Goal: Information Seeking & Learning: Learn about a topic

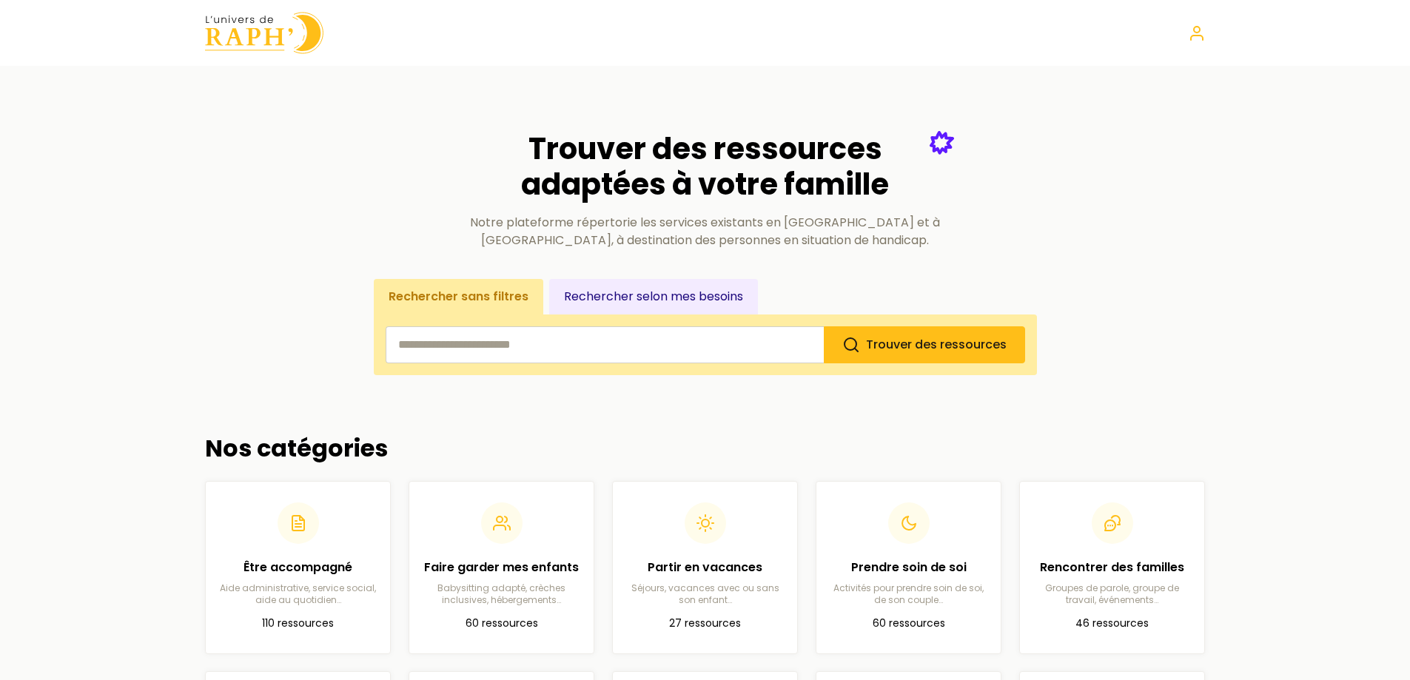
scroll to position [444, 0]
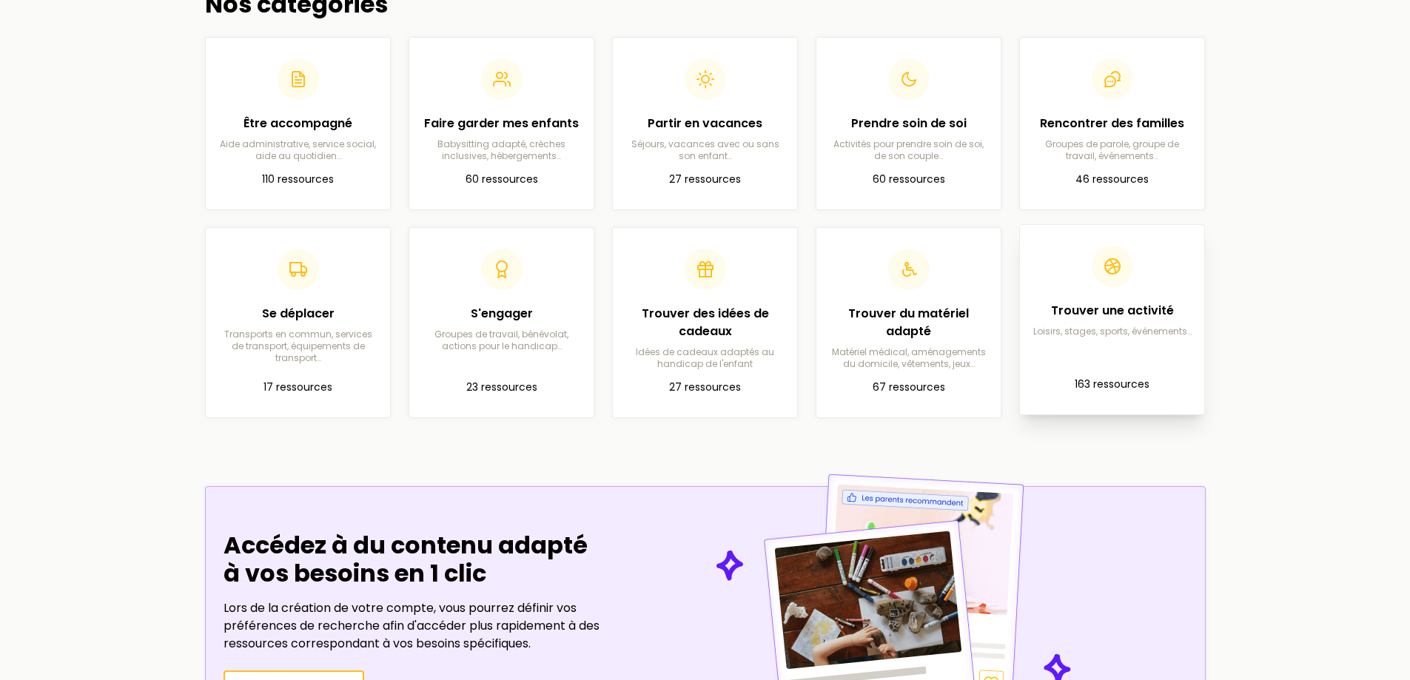
click at [1115, 380] on p "163 ressources" at bounding box center [1112, 385] width 161 height 18
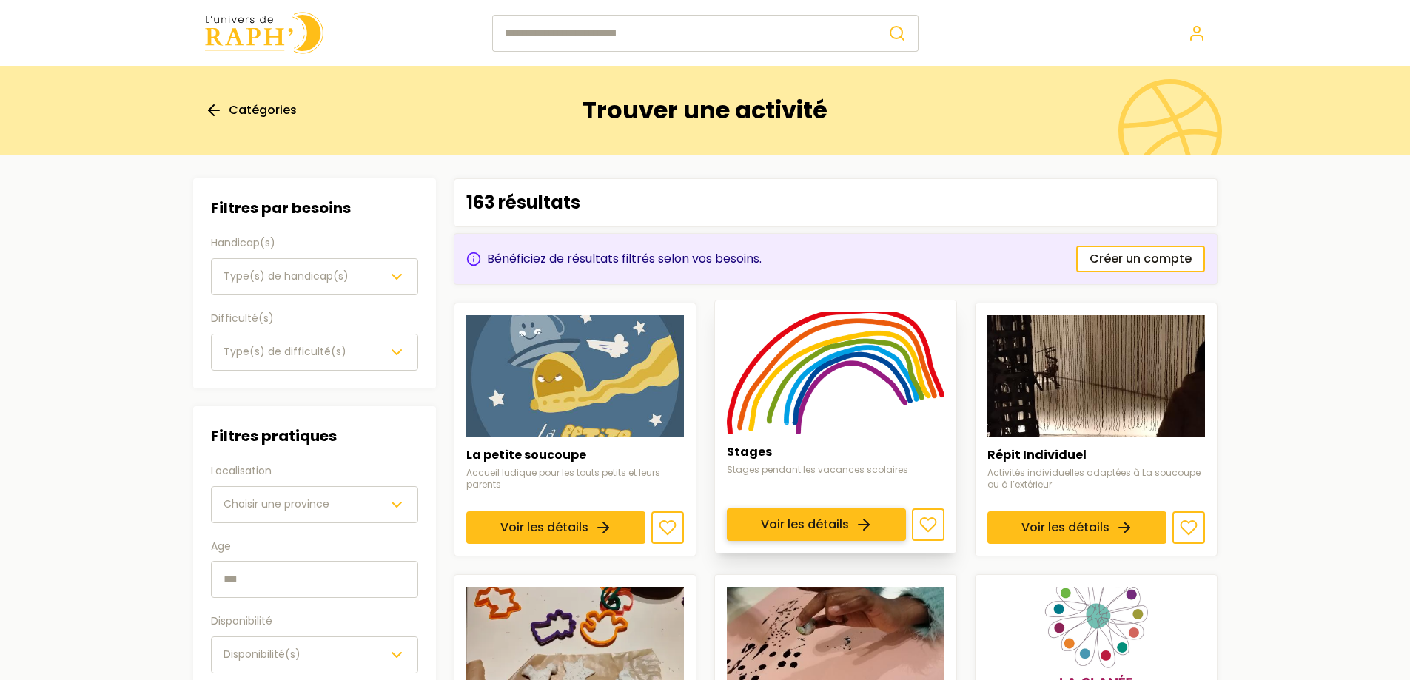
click at [772, 508] on link "Voir les détails" at bounding box center [816, 524] width 179 height 33
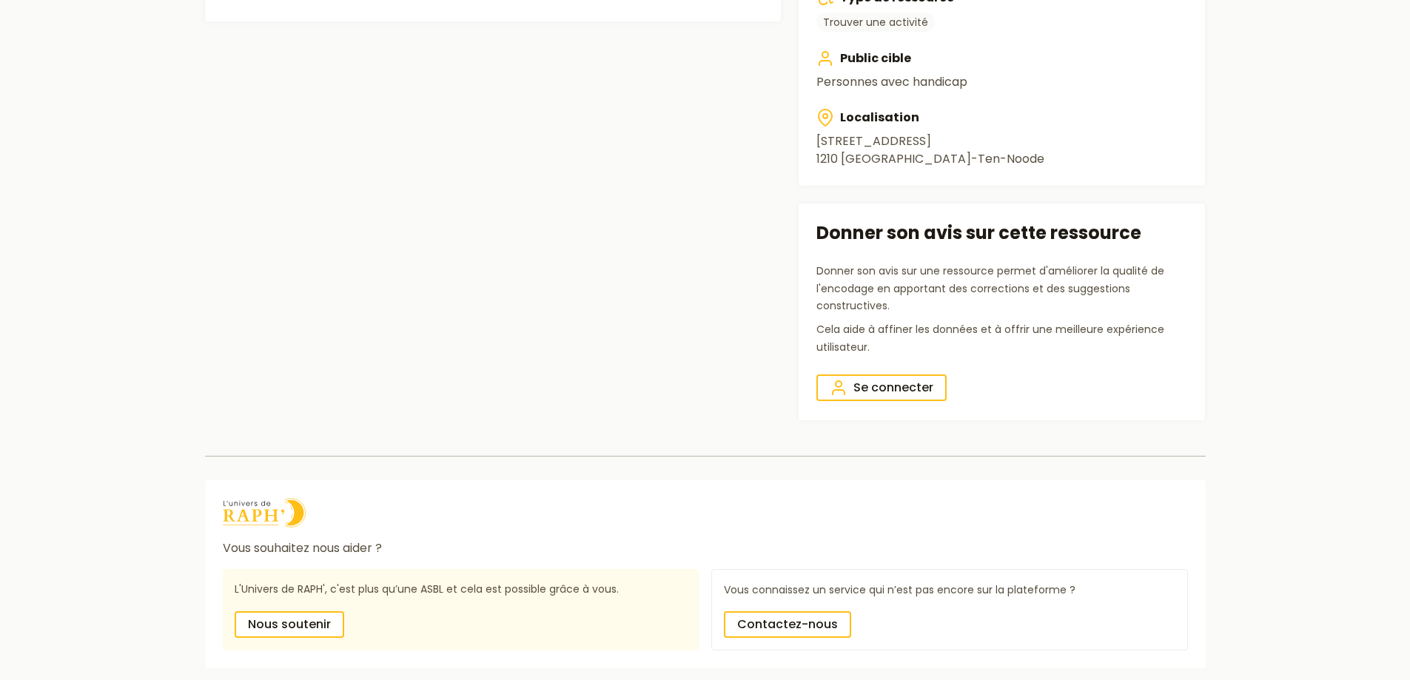
scroll to position [571, 0]
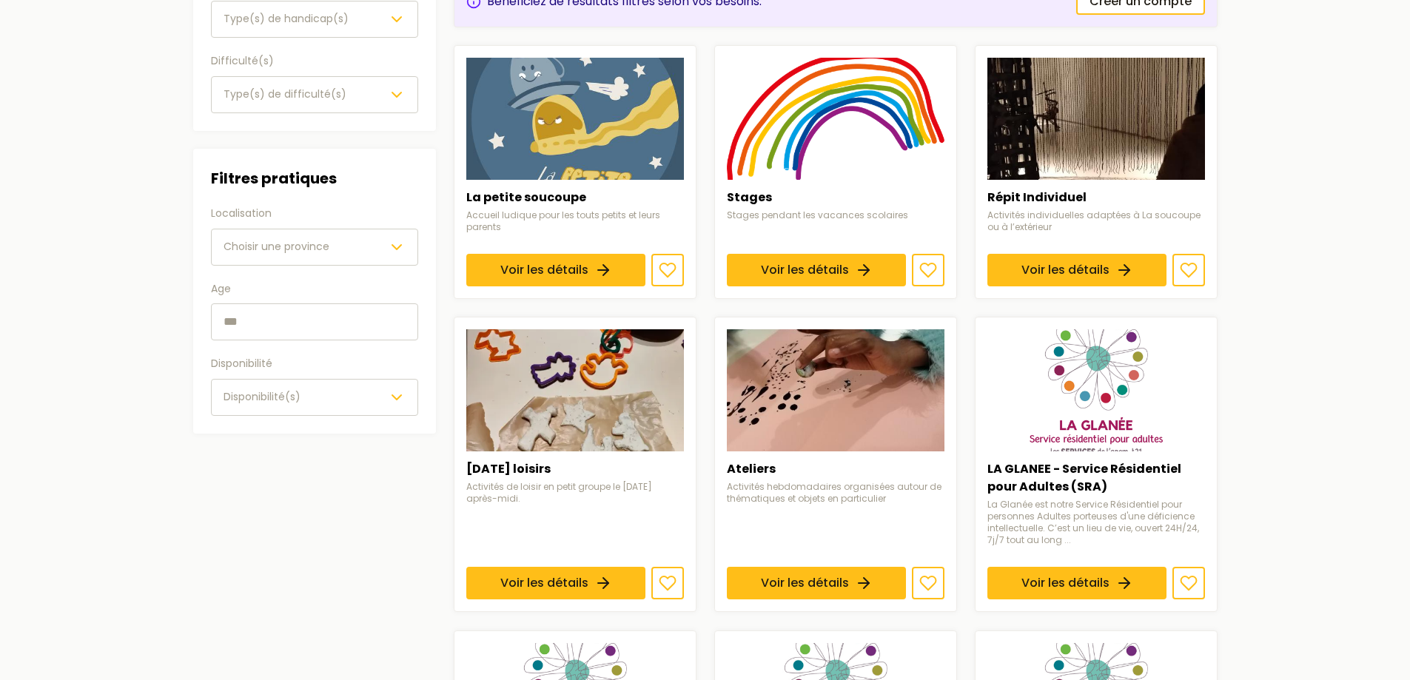
scroll to position [148, 0]
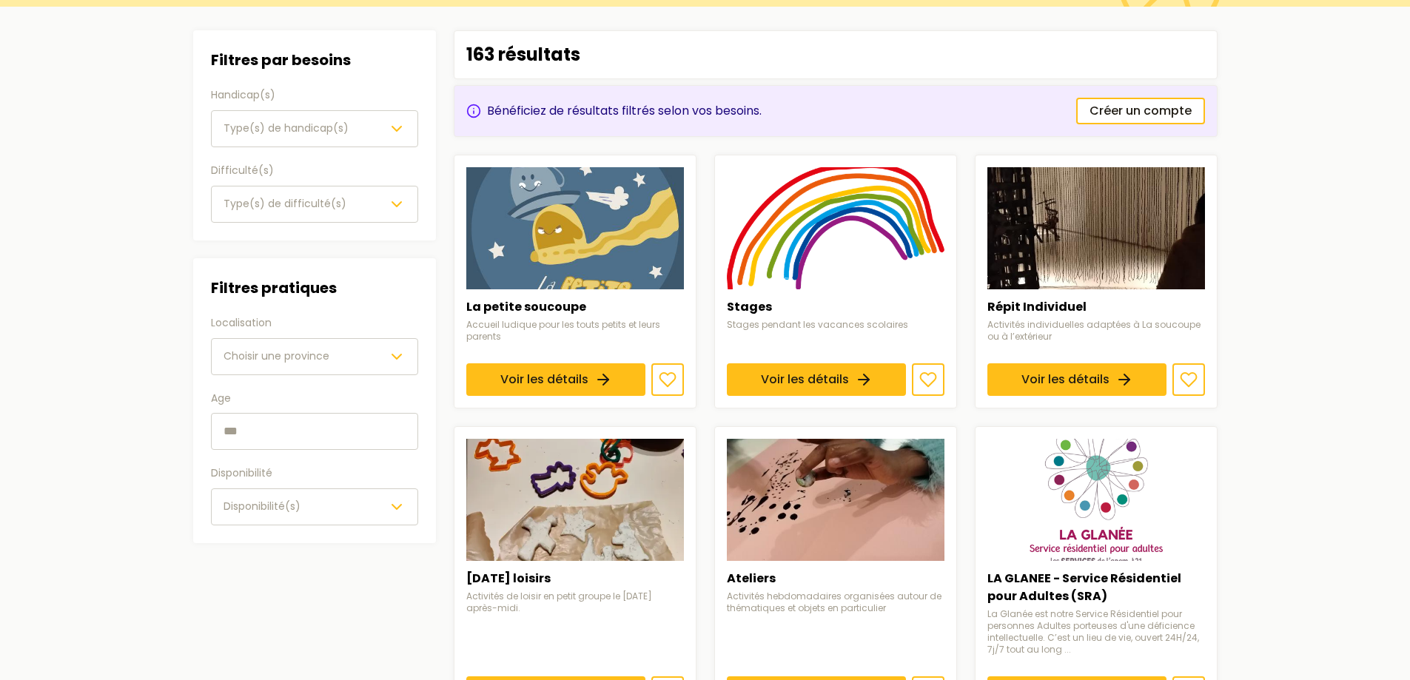
click at [370, 366] on button "Choisir une province" at bounding box center [314, 356] width 207 height 37
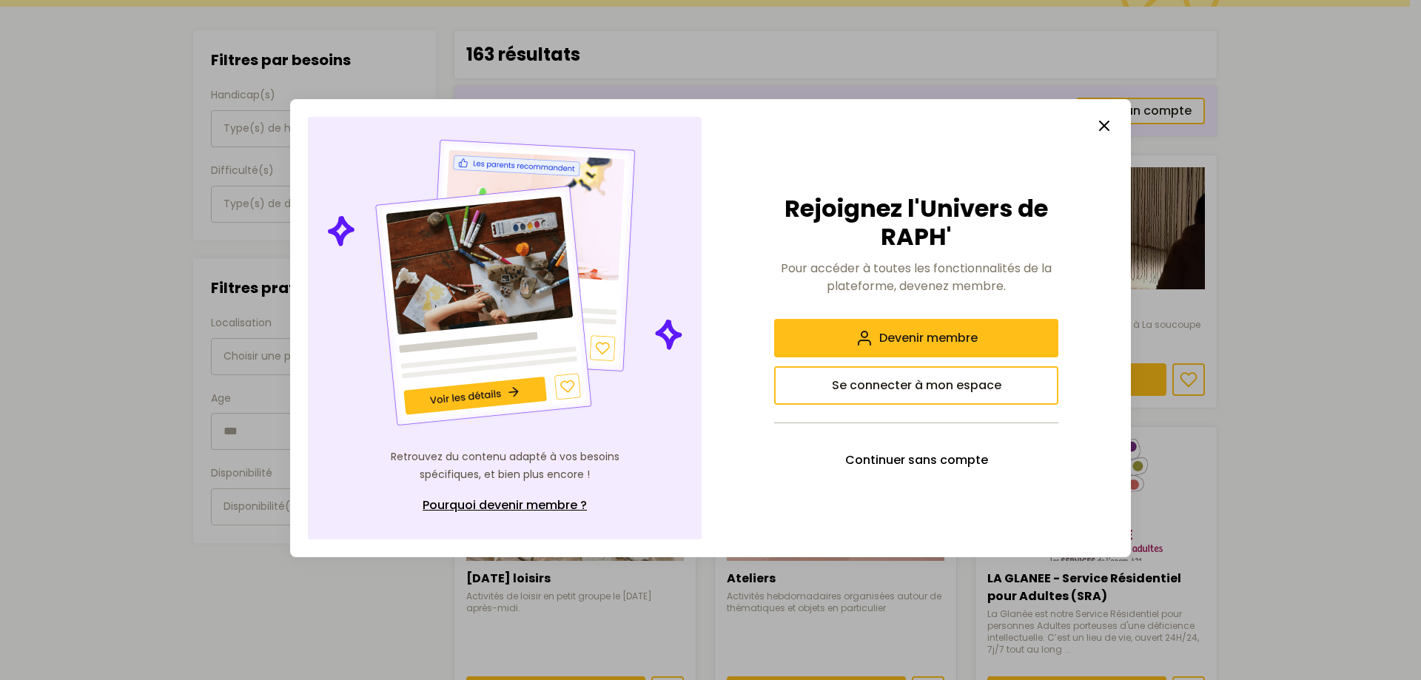
click at [1100, 130] on line "button" at bounding box center [1104, 125] width 9 height 9
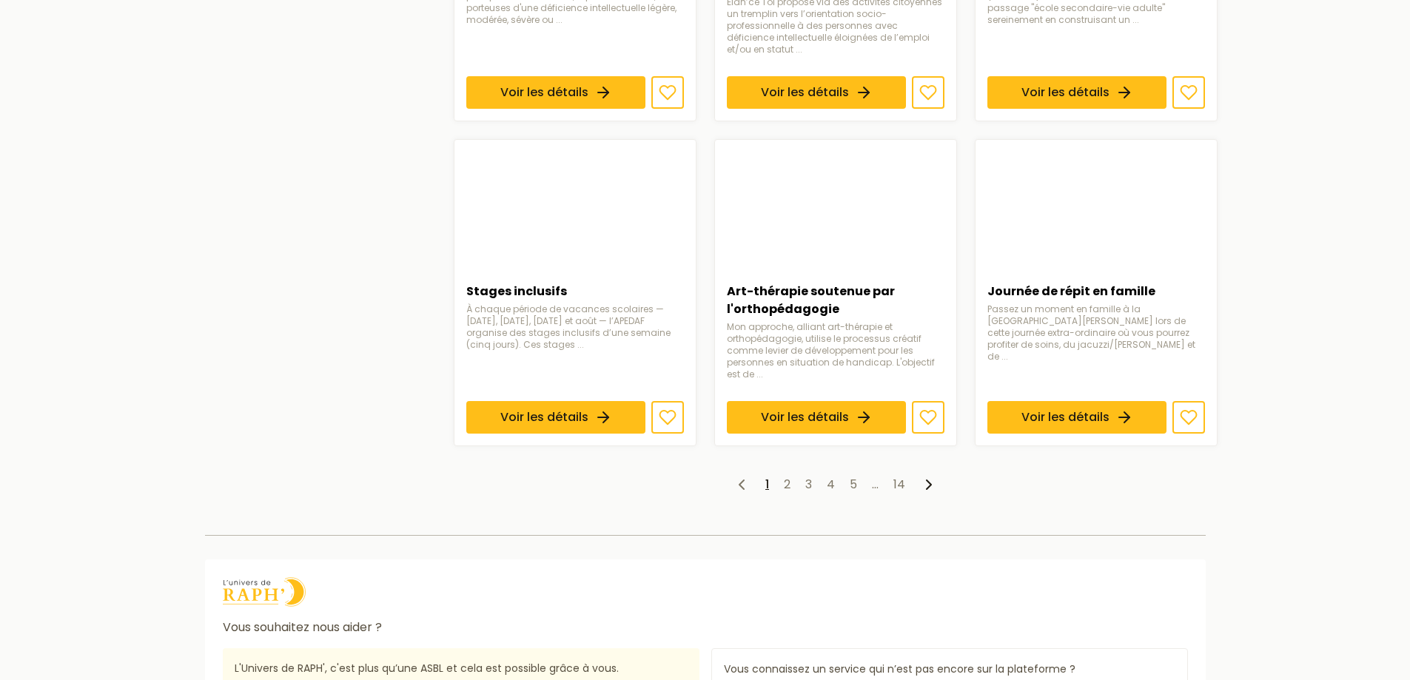
scroll to position [1110, 0]
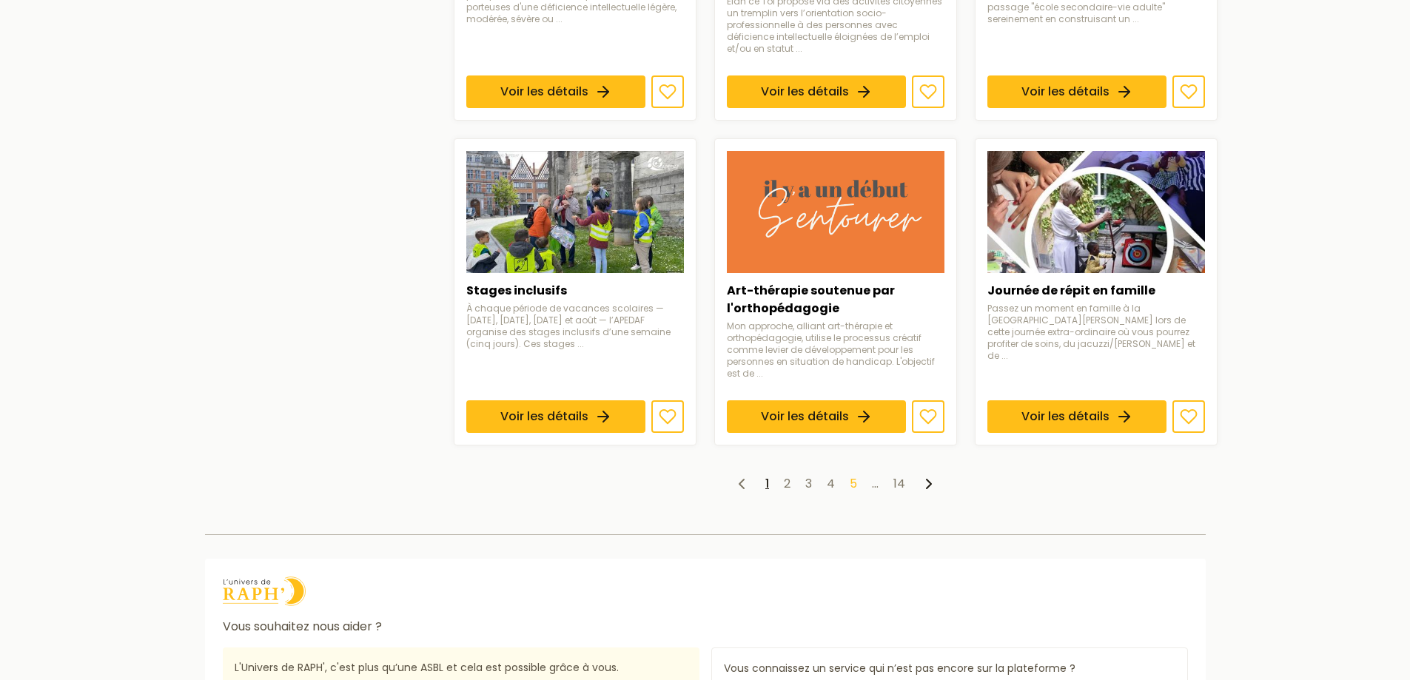
click at [854, 483] on link "5" at bounding box center [853, 483] width 7 height 17
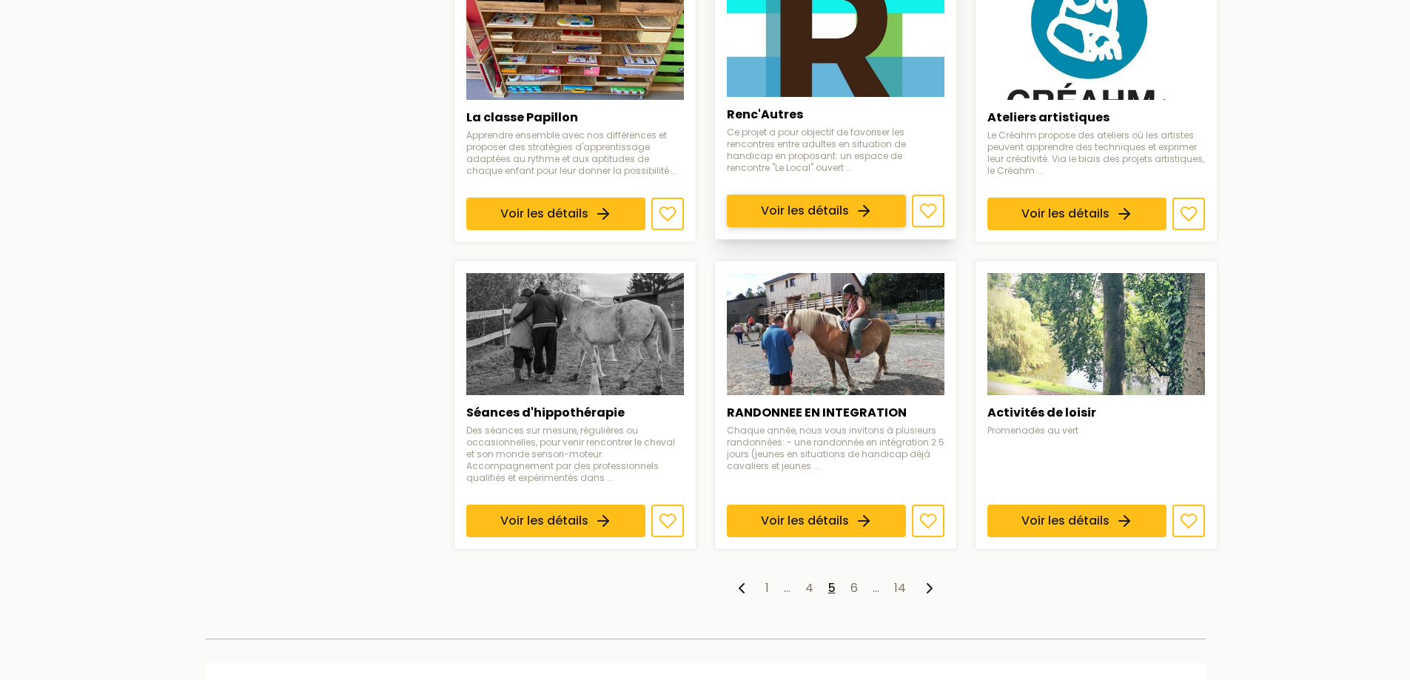
scroll to position [1036, 0]
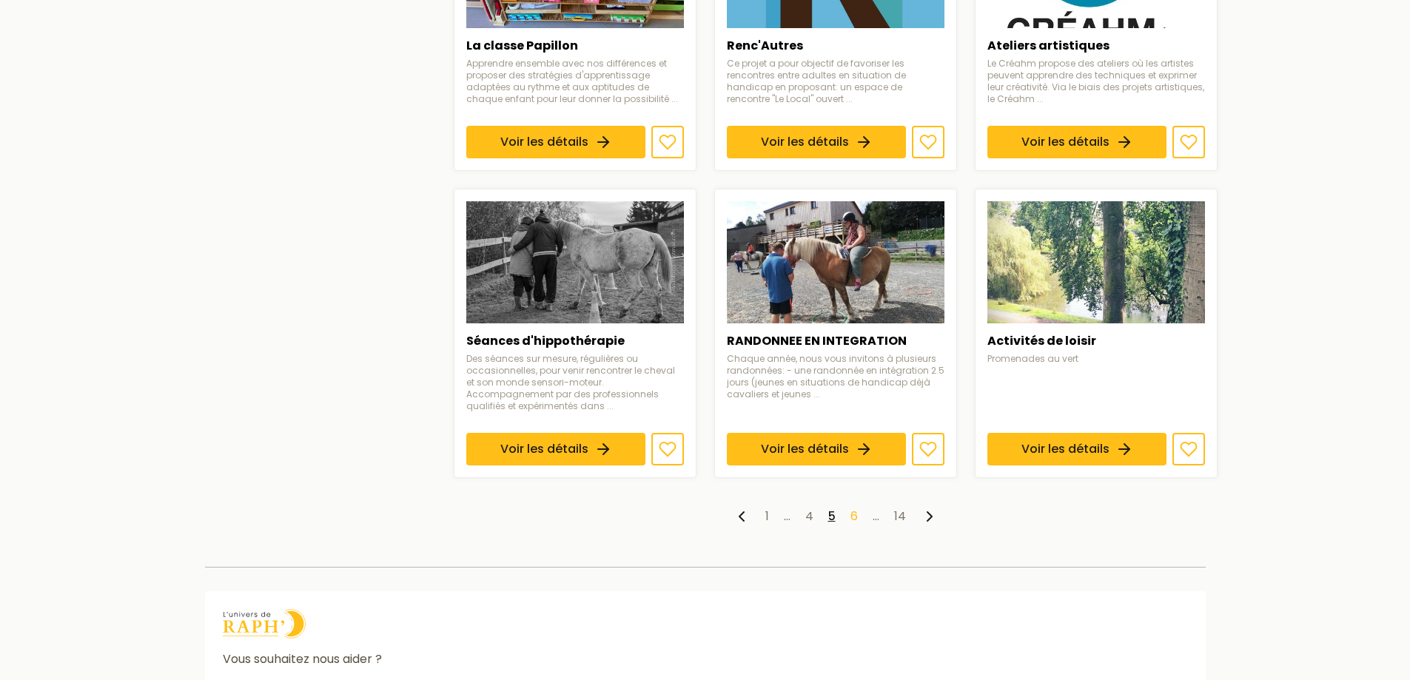
click at [855, 508] on link "6" at bounding box center [853, 516] width 7 height 17
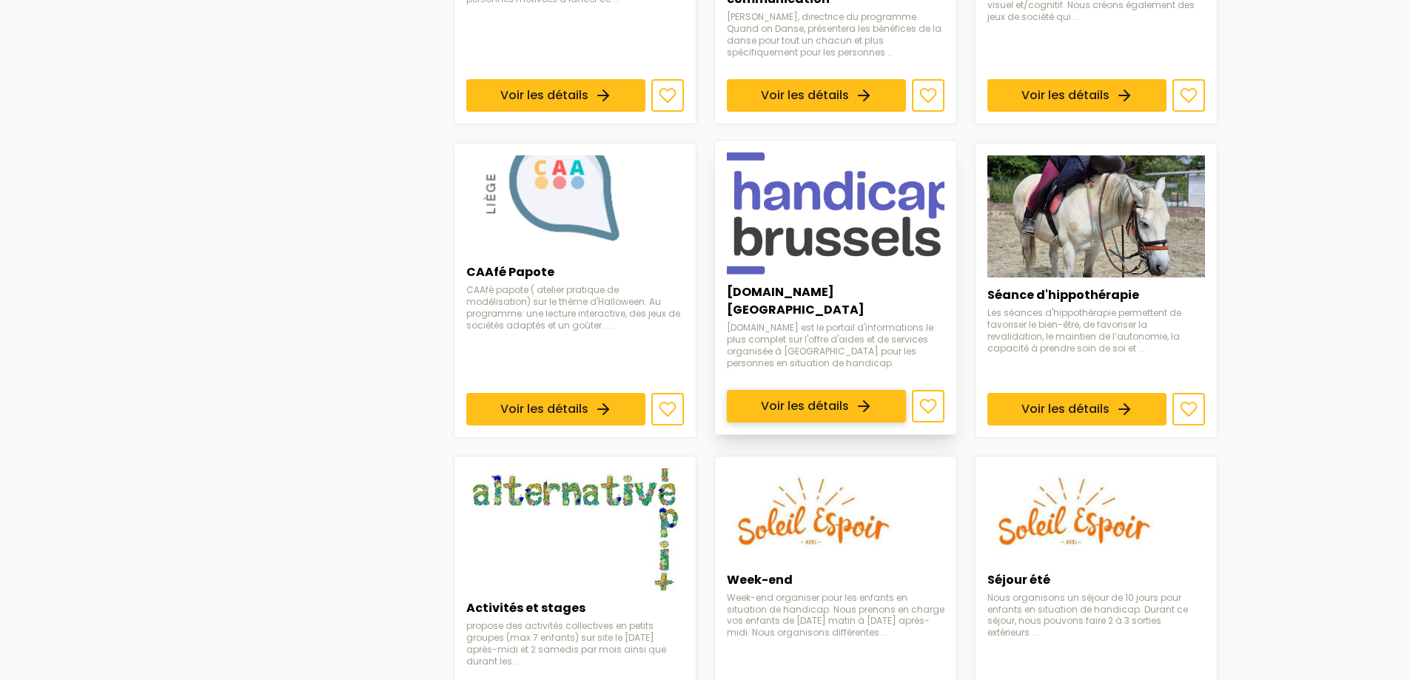
scroll to position [1036, 0]
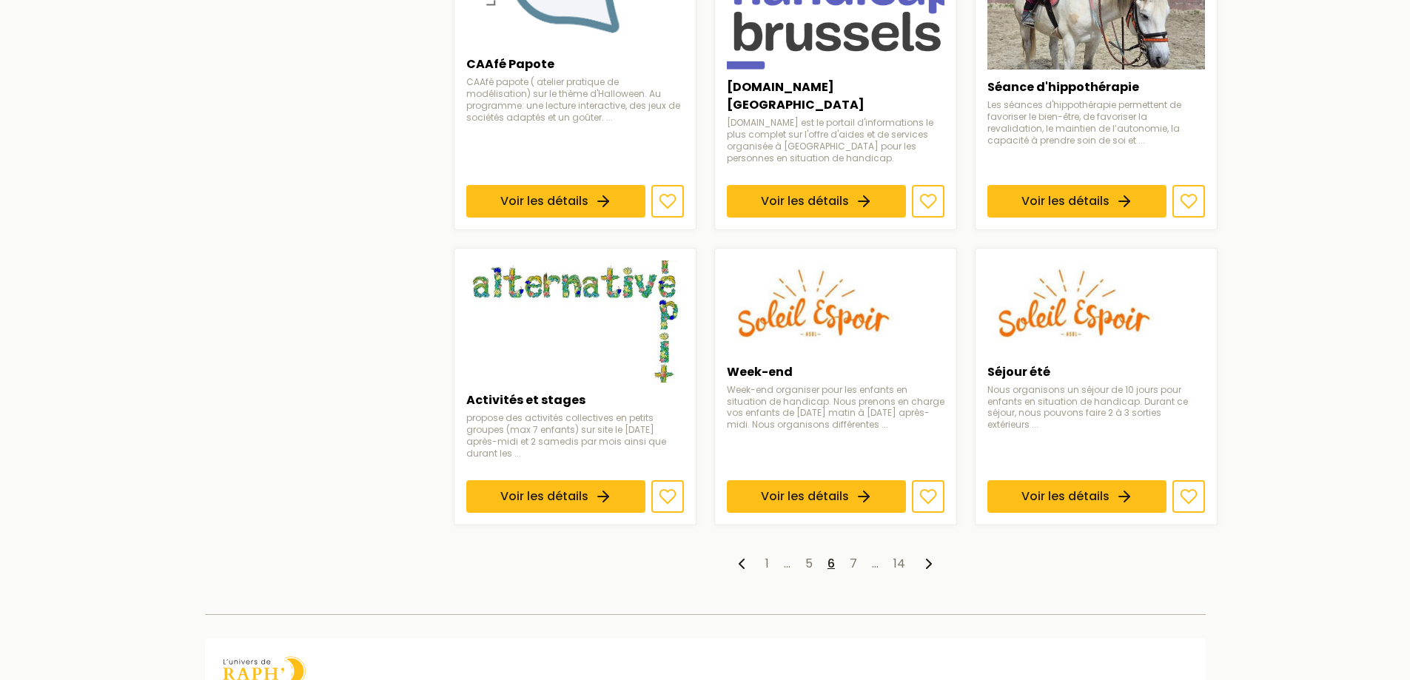
click at [847, 555] on ul "1 … 5 6 7 … 14" at bounding box center [836, 564] width 764 height 18
click at [851, 555] on link "7" at bounding box center [853, 563] width 7 height 17
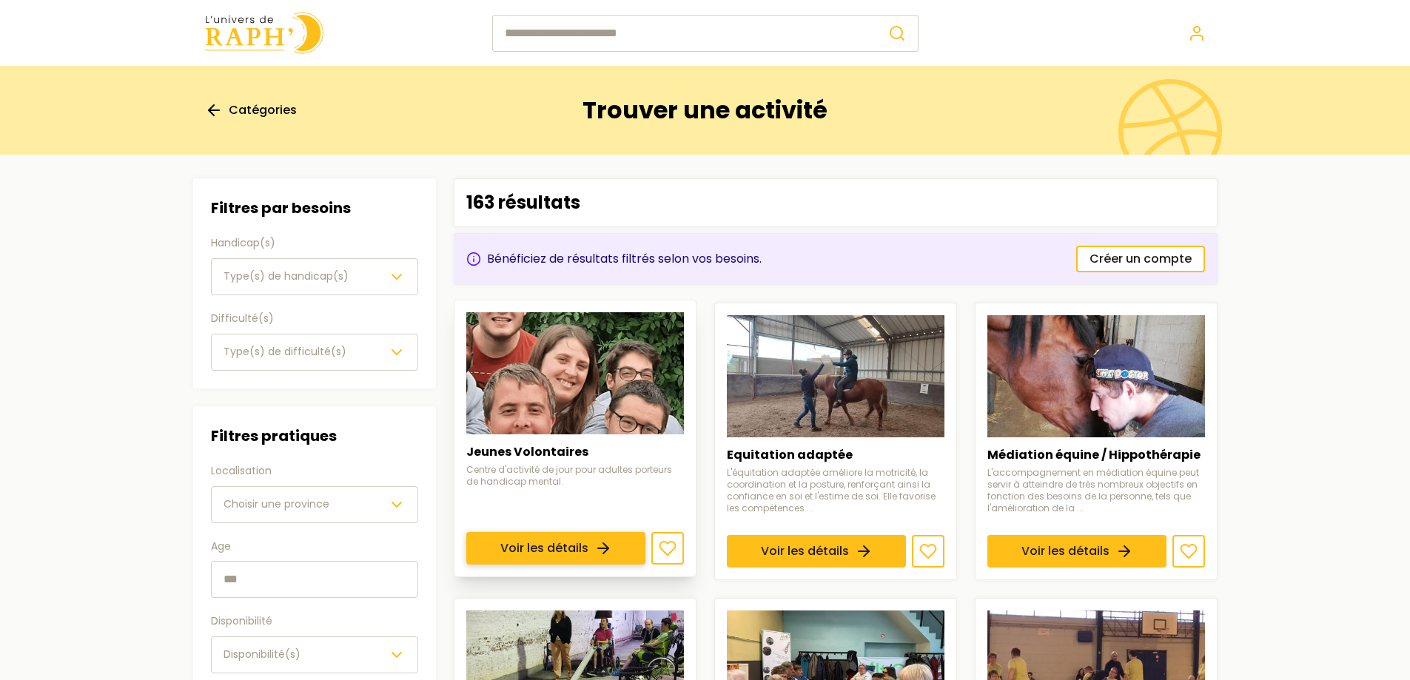
click at [614, 532] on link "Voir les détails" at bounding box center [555, 548] width 179 height 33
click at [525, 532] on link "Voir les détails" at bounding box center [555, 548] width 179 height 33
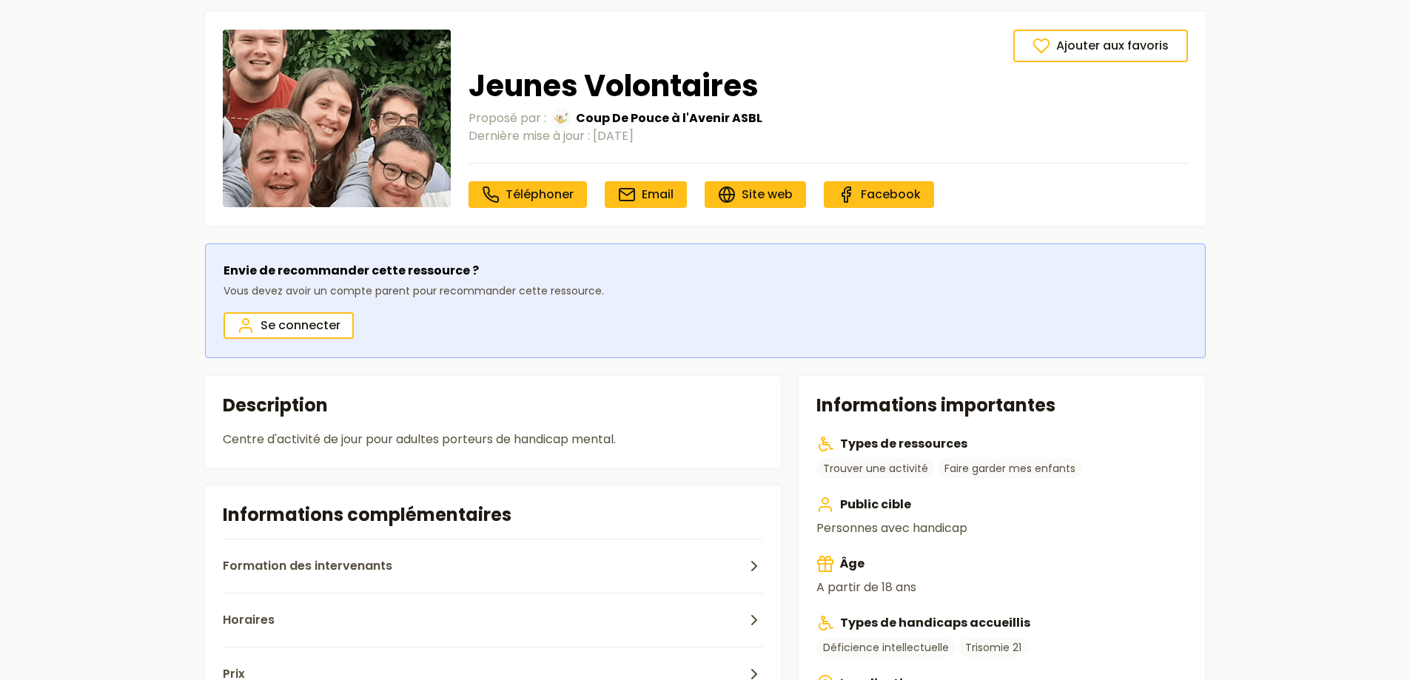
scroll to position [222, 0]
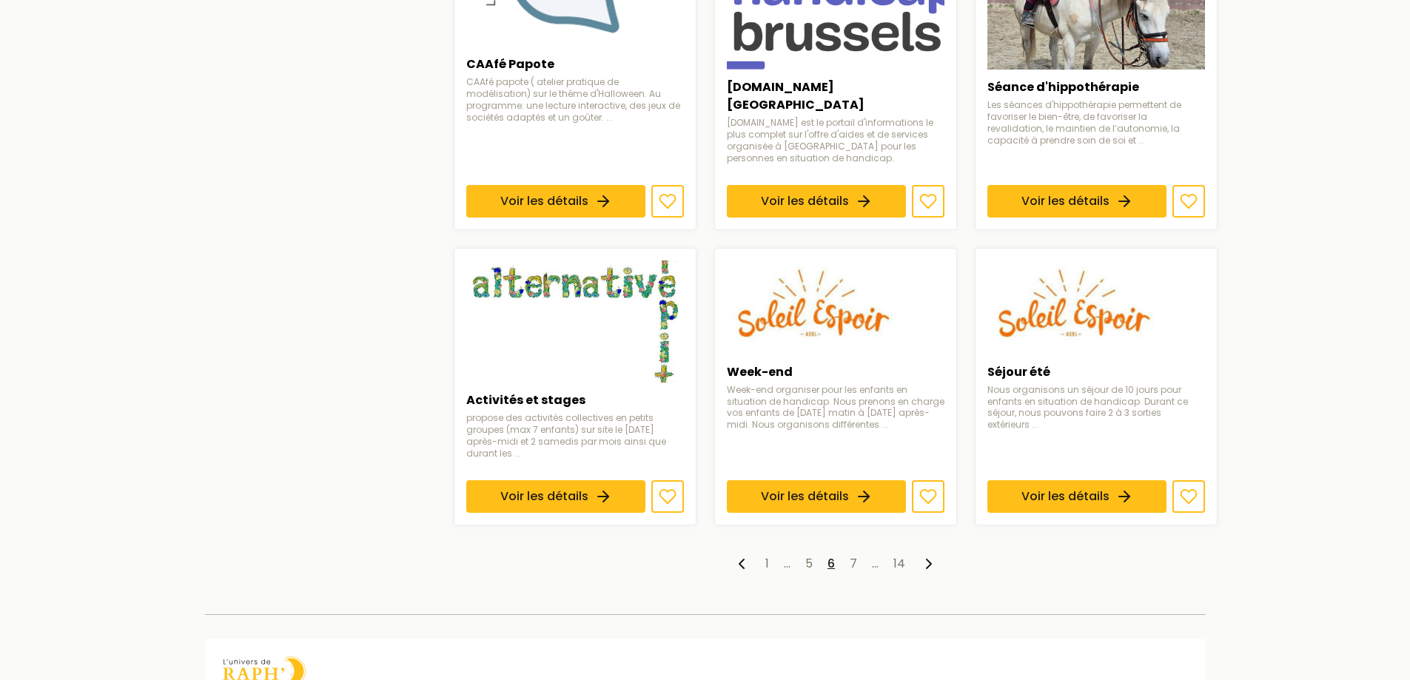
scroll to position [1212, 0]
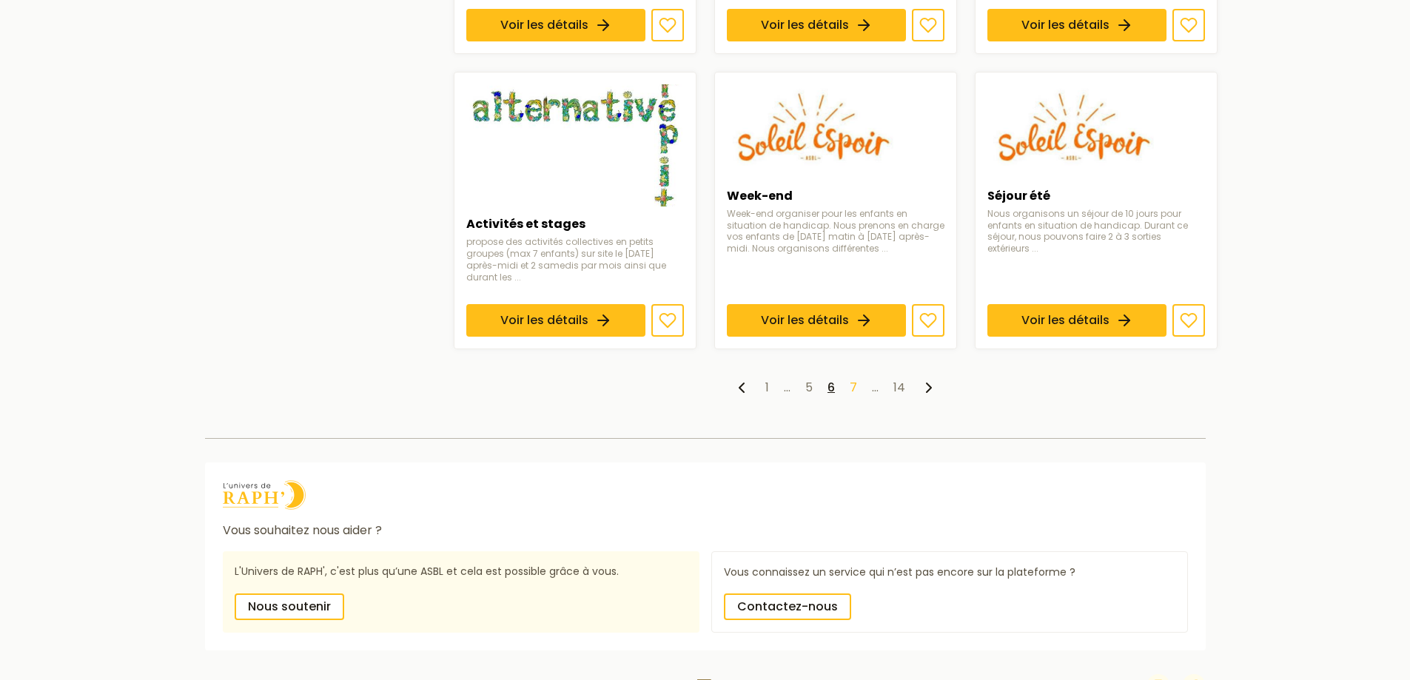
click at [852, 379] on link "7" at bounding box center [853, 387] width 7 height 17
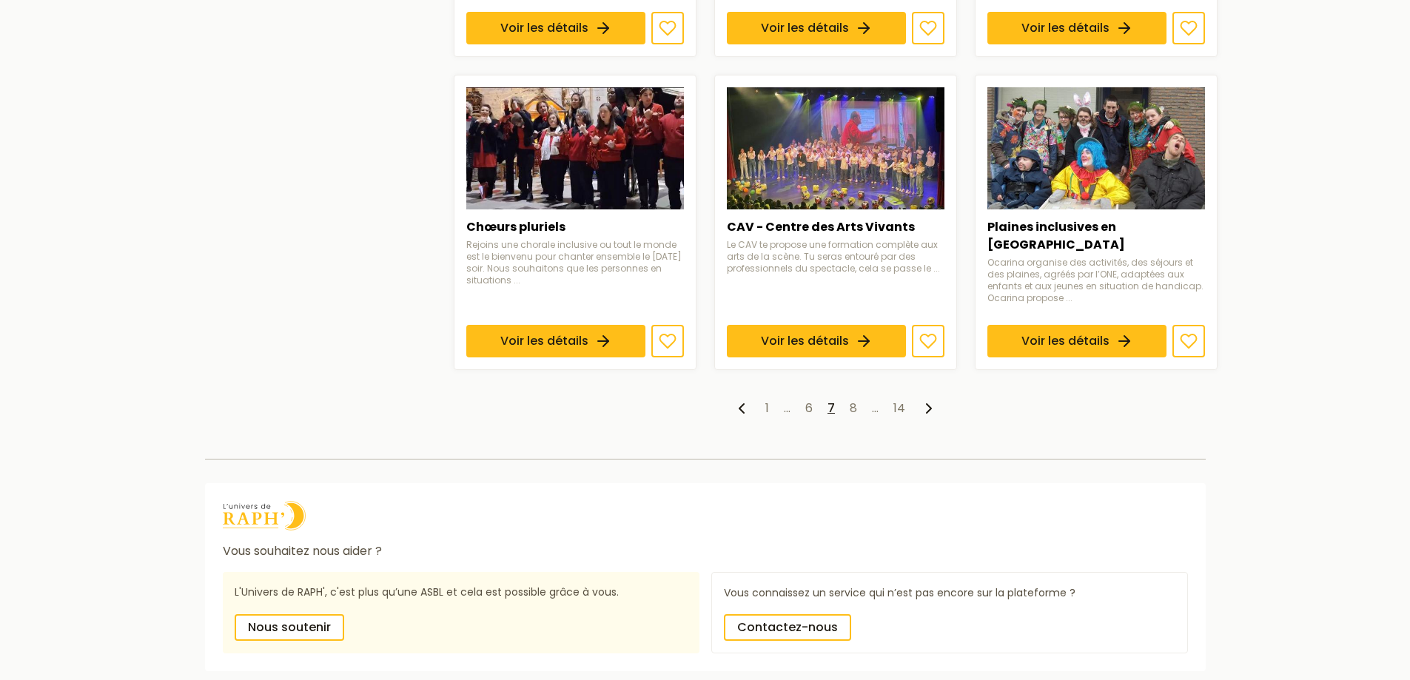
scroll to position [1171, 0]
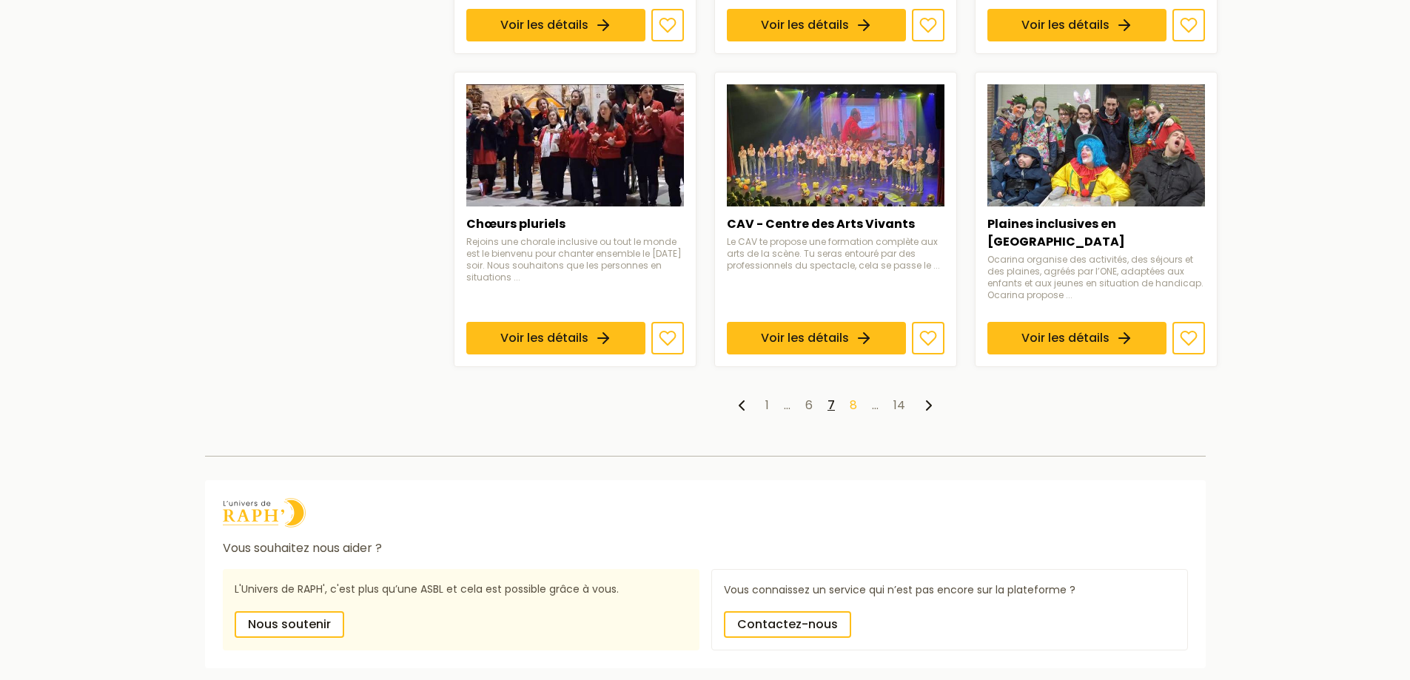
click at [853, 397] on link "8" at bounding box center [853, 405] width 7 height 17
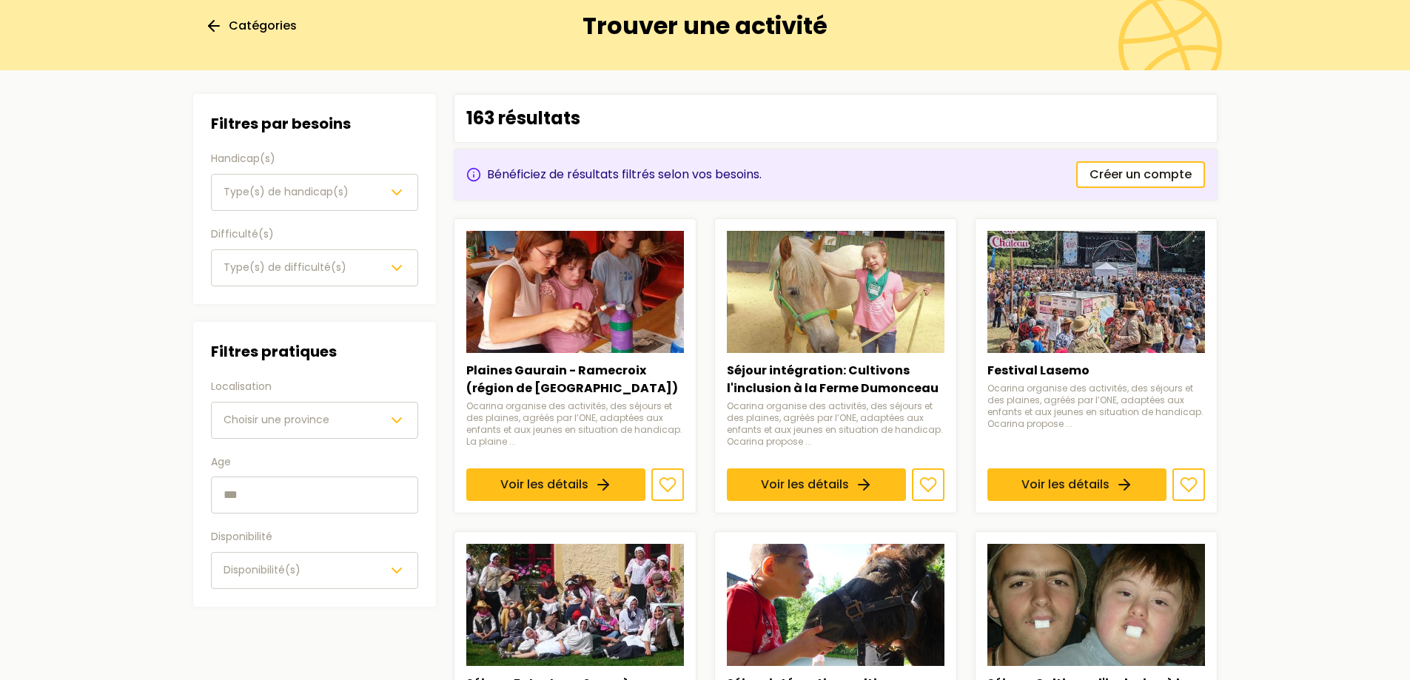
scroll to position [74, 0]
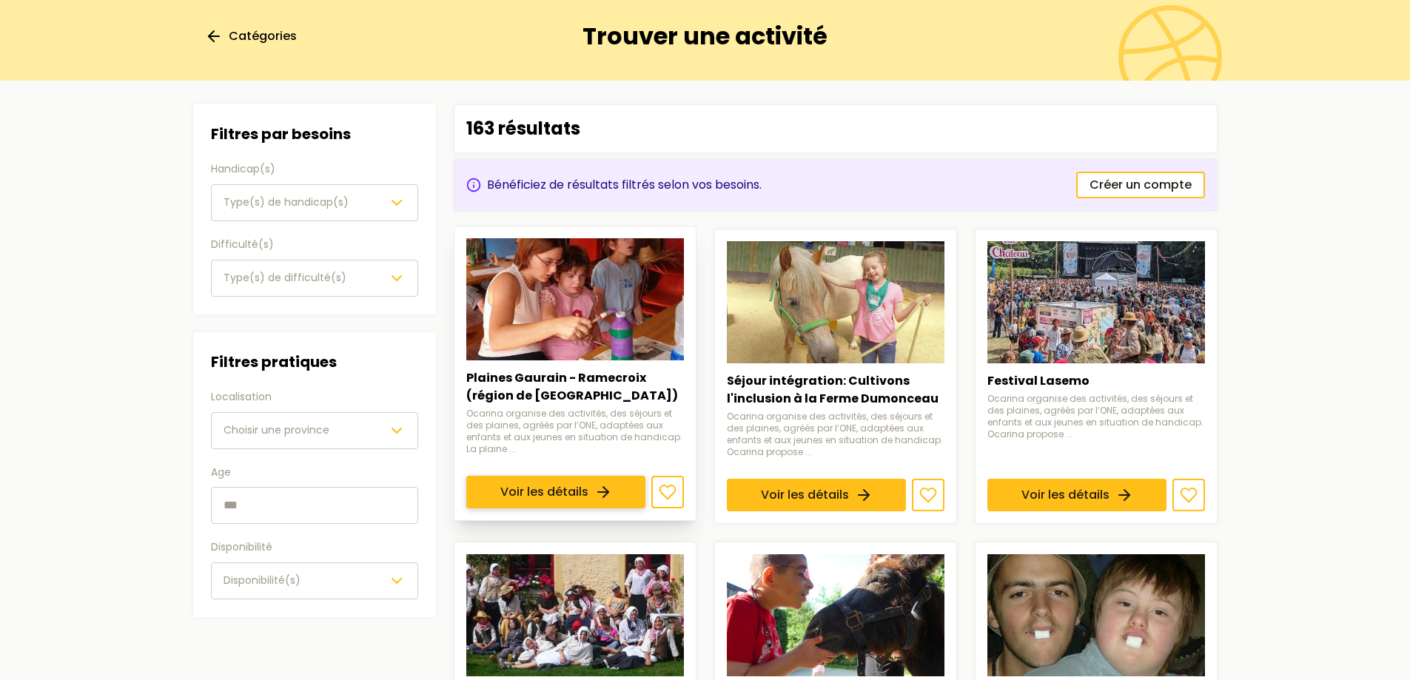
click at [603, 476] on link "Voir les détails" at bounding box center [555, 492] width 179 height 33
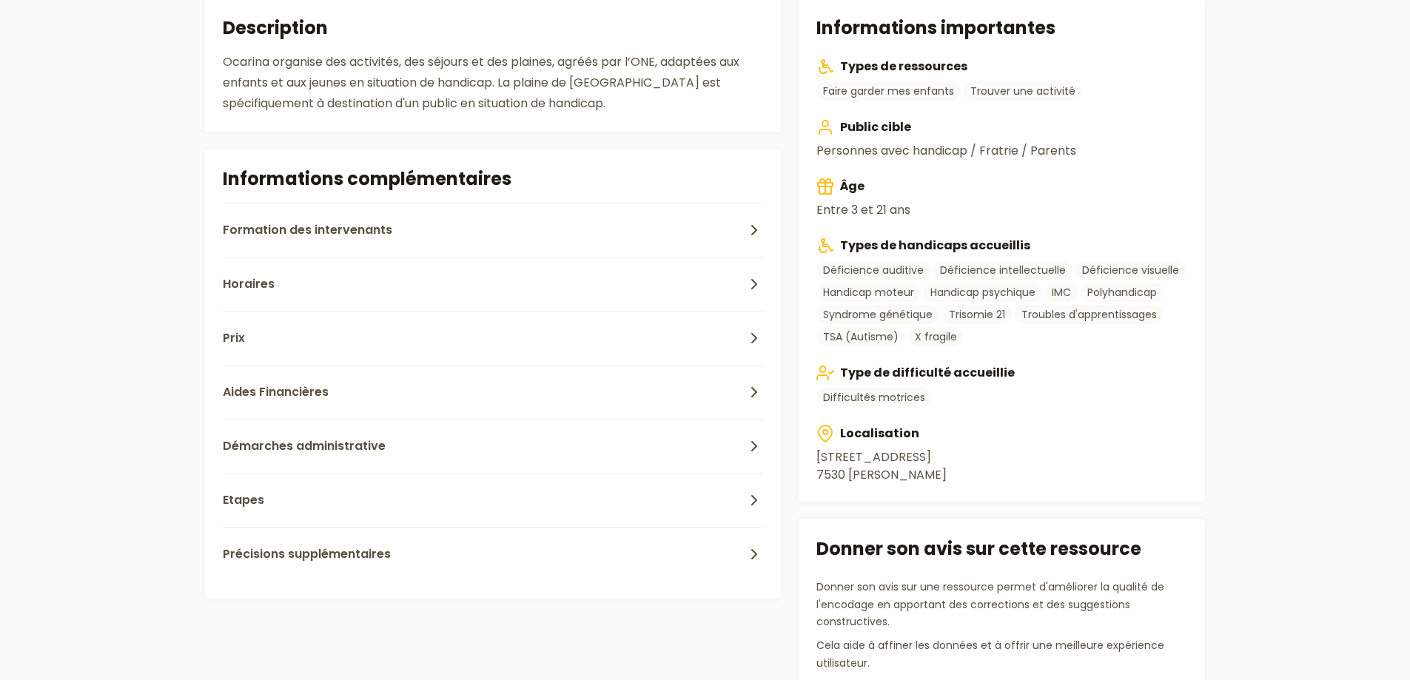
scroll to position [518, 0]
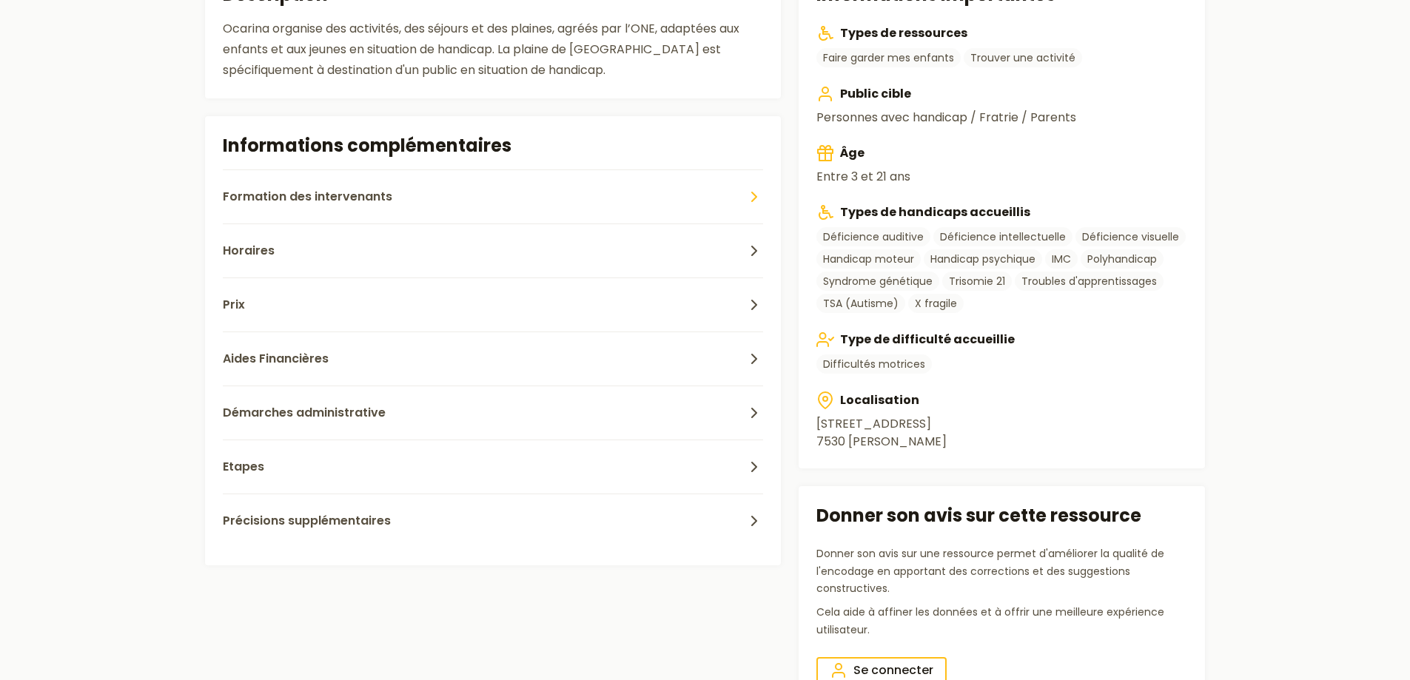
click at [414, 187] on button "Formation des intervenants" at bounding box center [493, 196] width 541 height 54
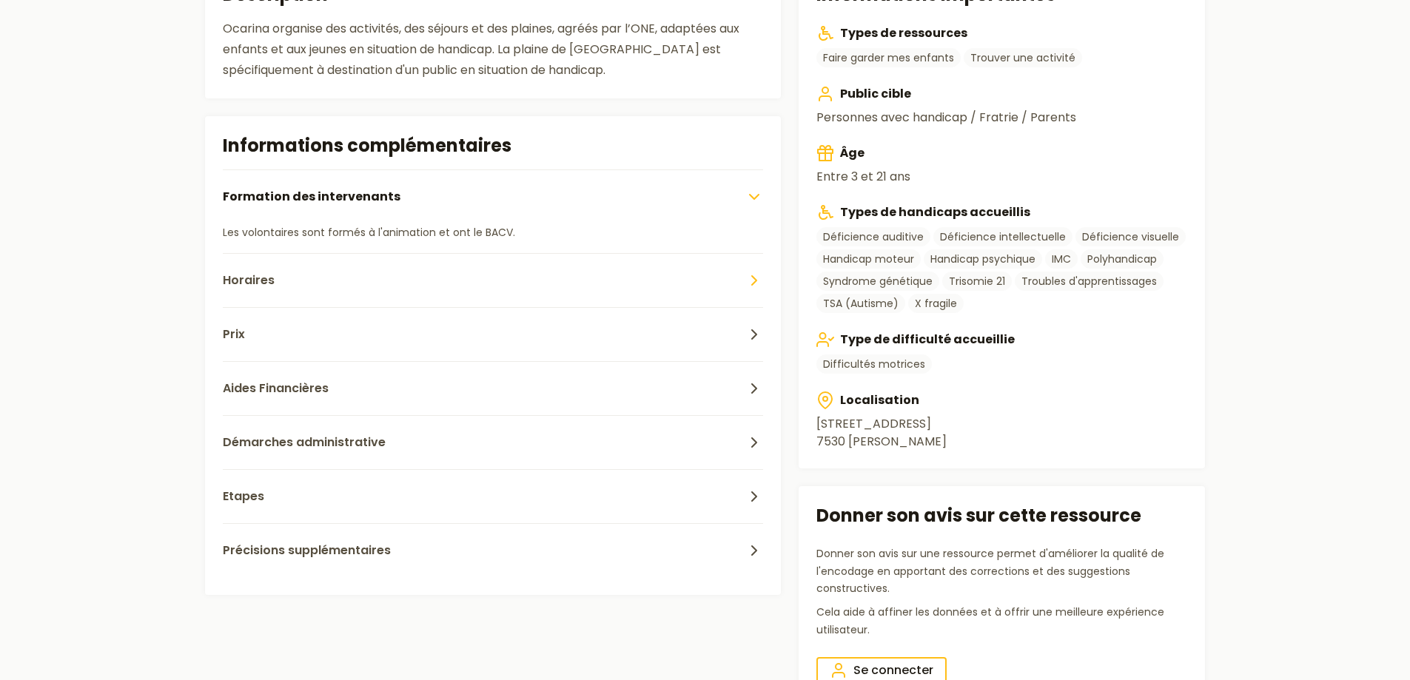
click at [398, 277] on button "Horaires" at bounding box center [493, 280] width 541 height 54
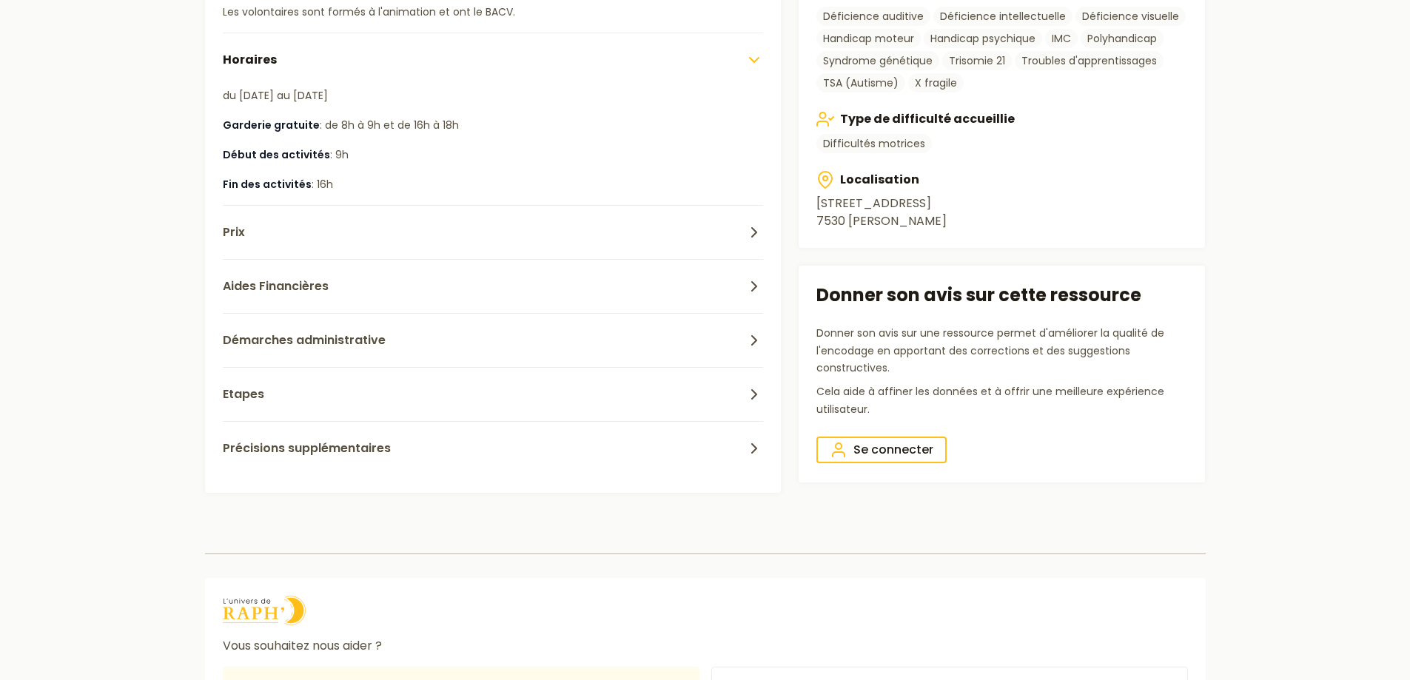
scroll to position [740, 0]
click at [398, 269] on button "Aides Financières" at bounding box center [493, 285] width 541 height 54
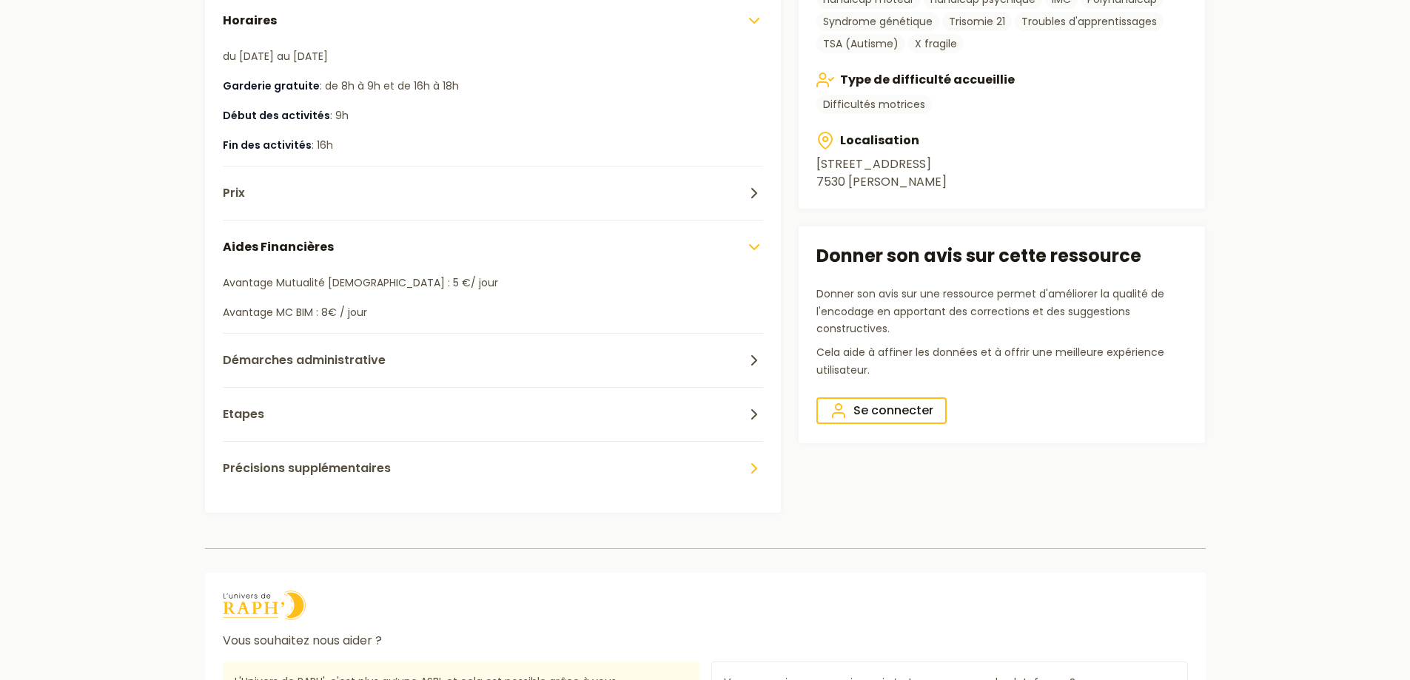
scroll to position [814, 0]
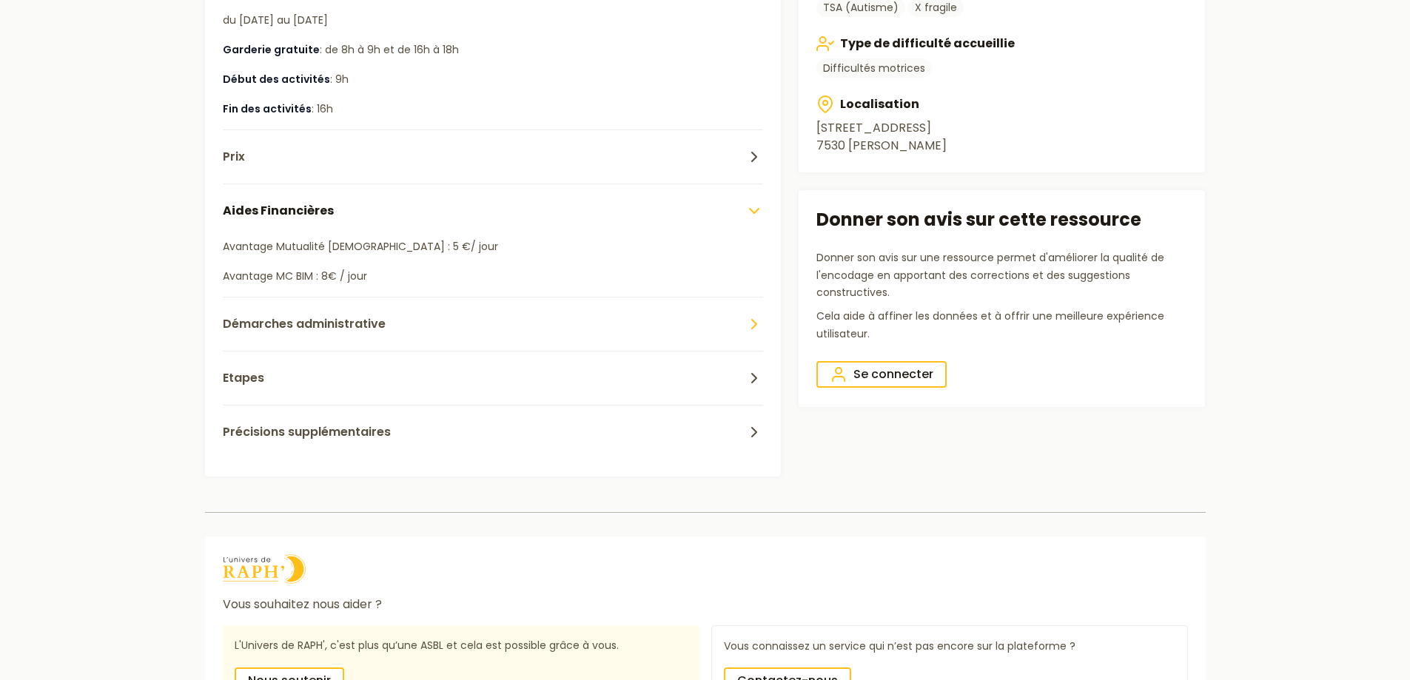
click at [405, 321] on button "Démarches administrative" at bounding box center [493, 324] width 541 height 54
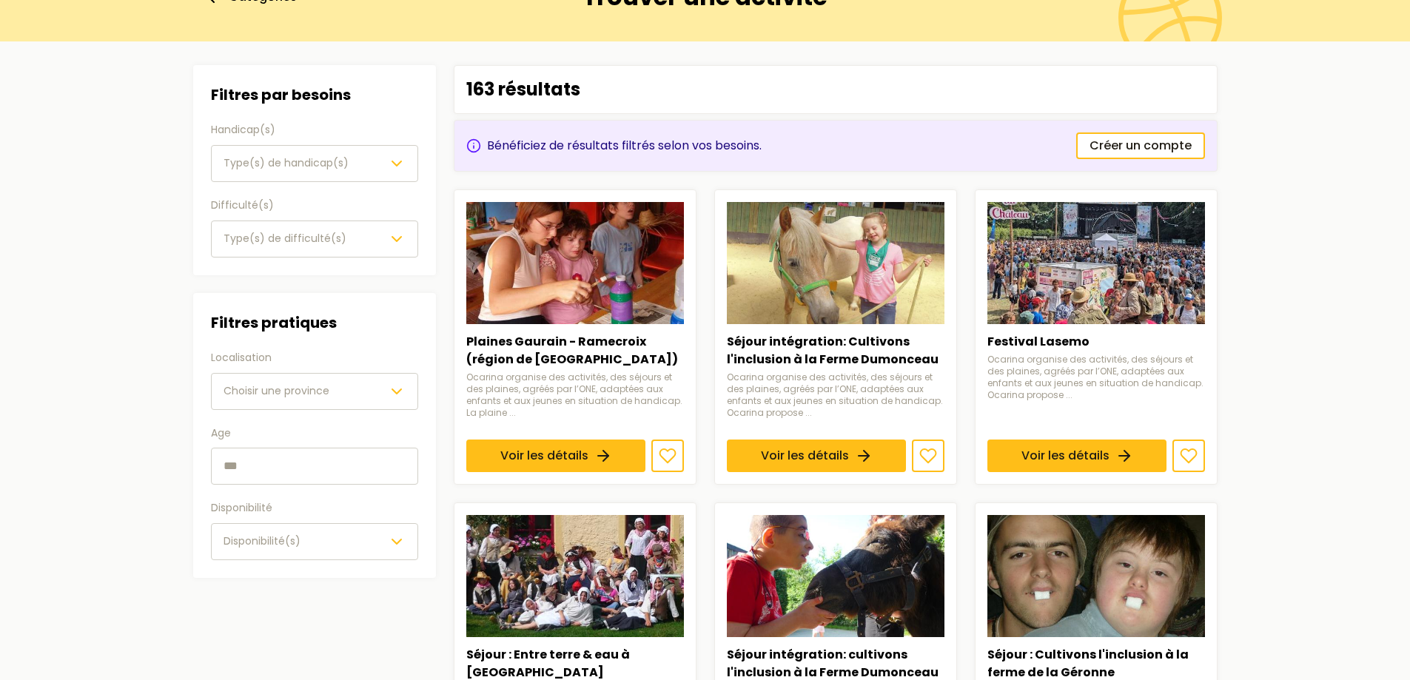
scroll to position [148, 0]
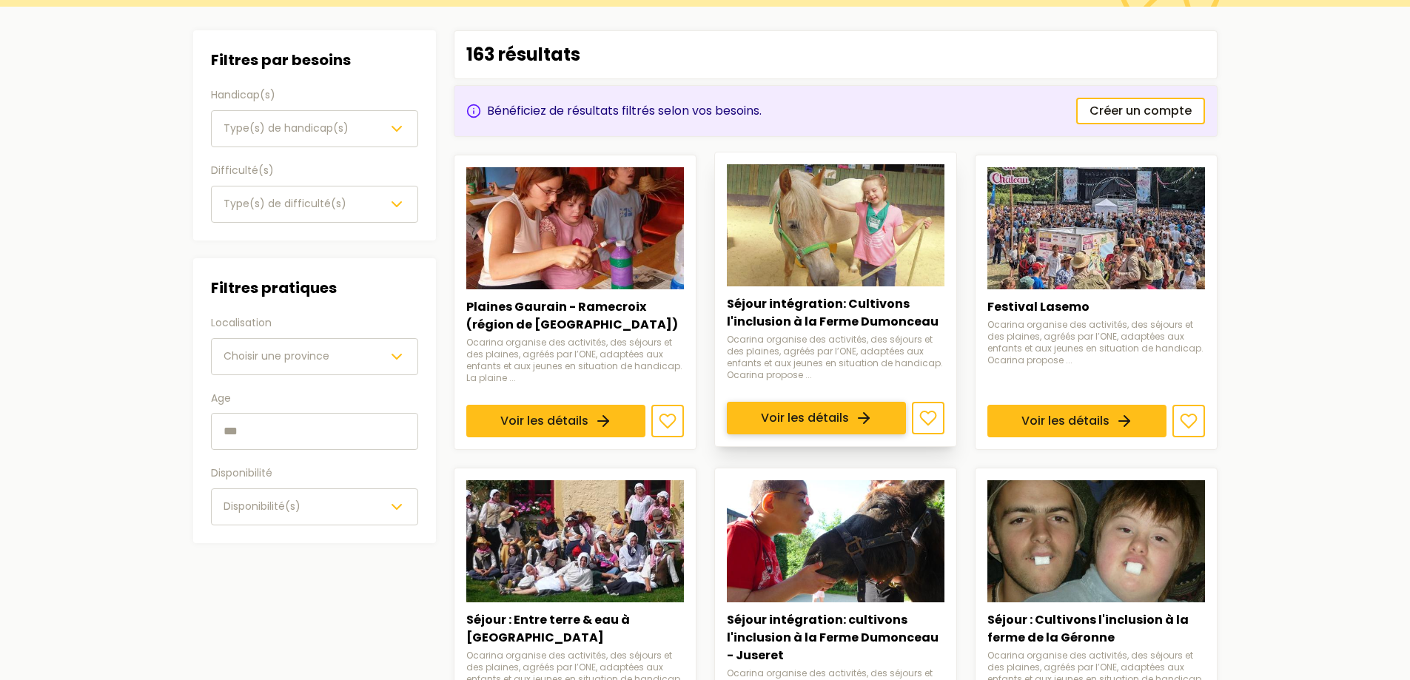
click at [853, 402] on link "Voir les détails" at bounding box center [816, 418] width 179 height 33
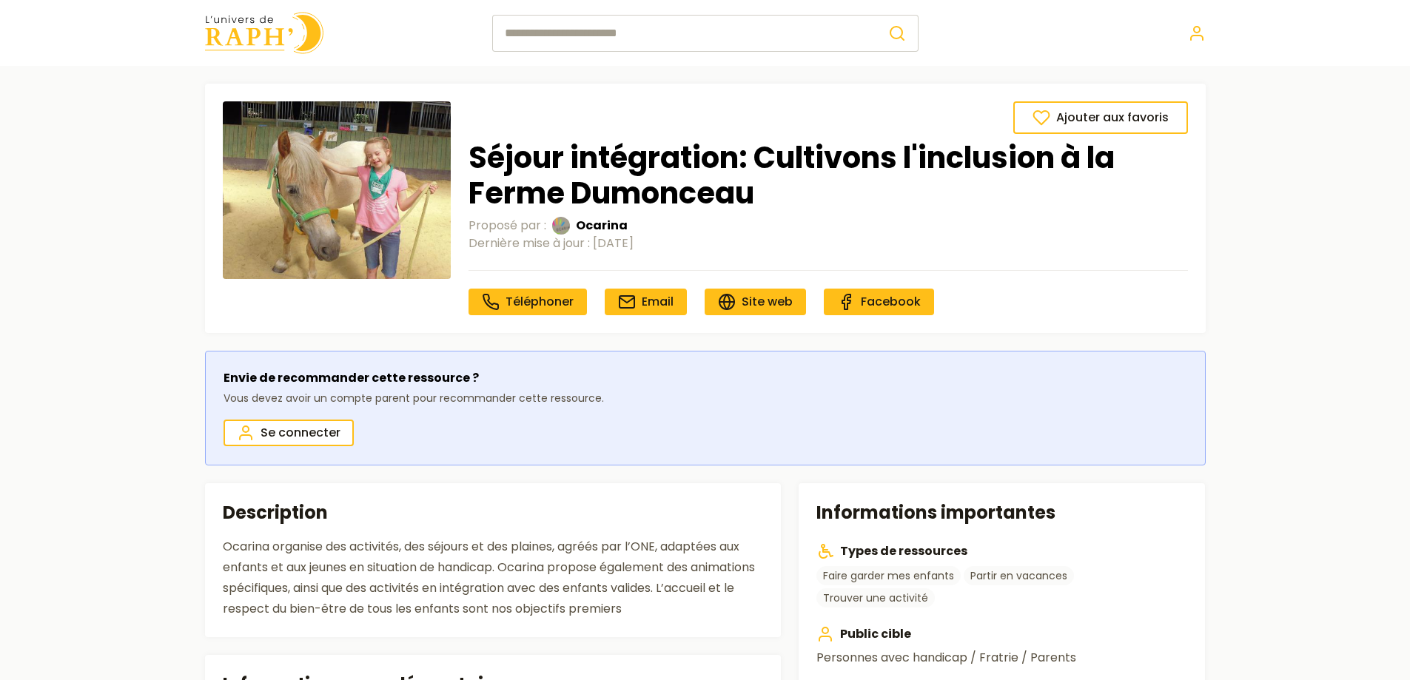
scroll to position [370, 0]
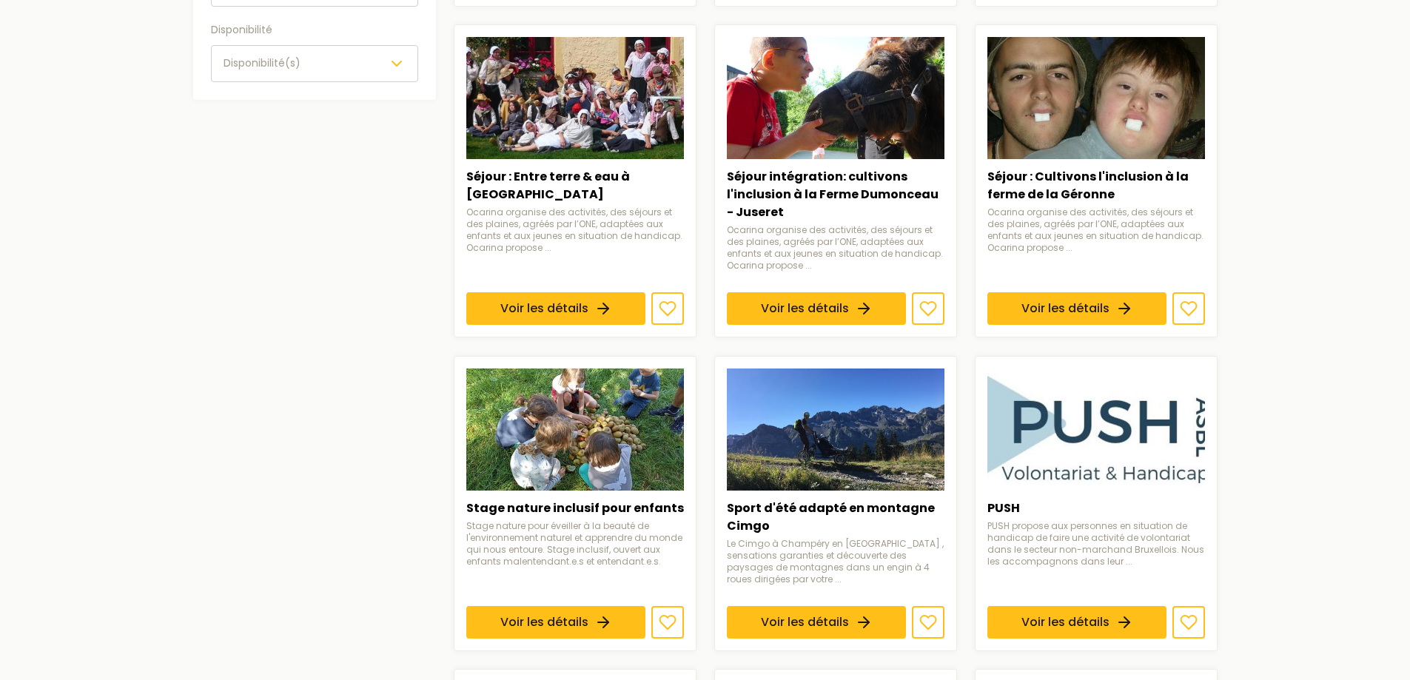
scroll to position [740, 0]
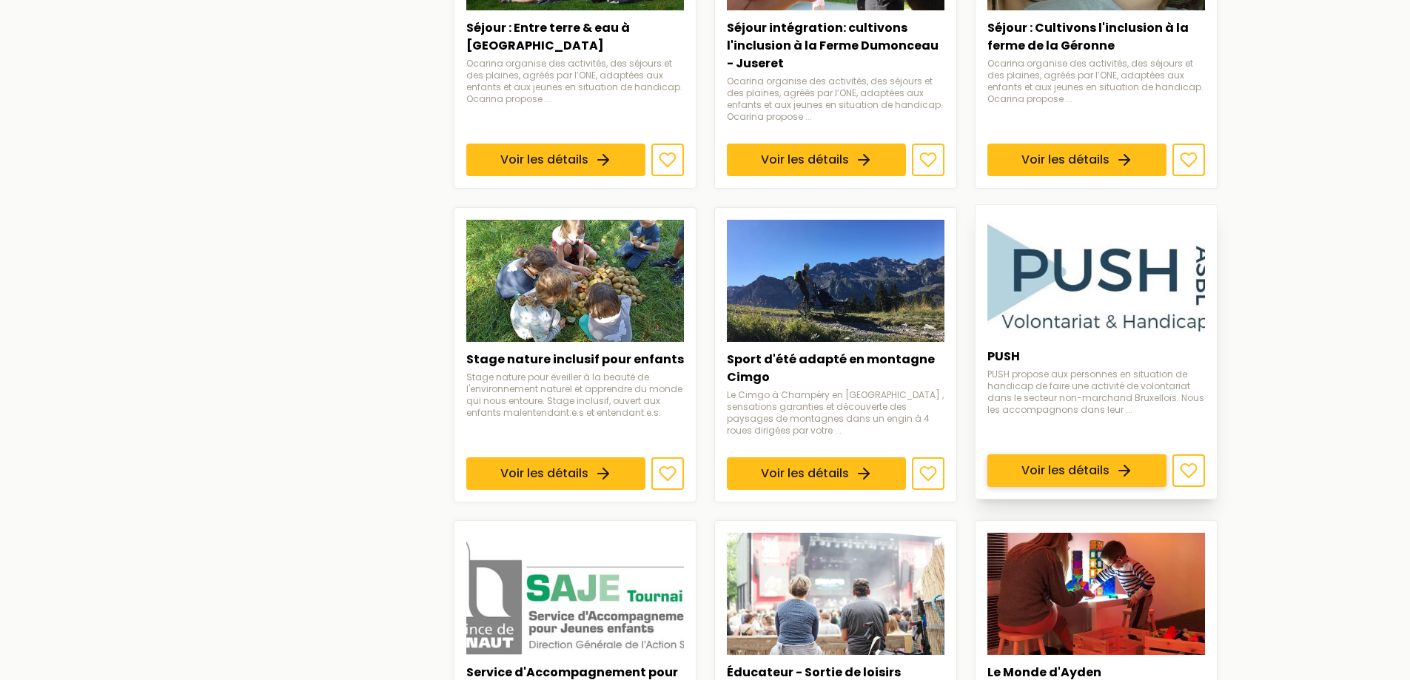
click at [1166, 454] on link "Voir les détails" at bounding box center [1076, 470] width 179 height 33
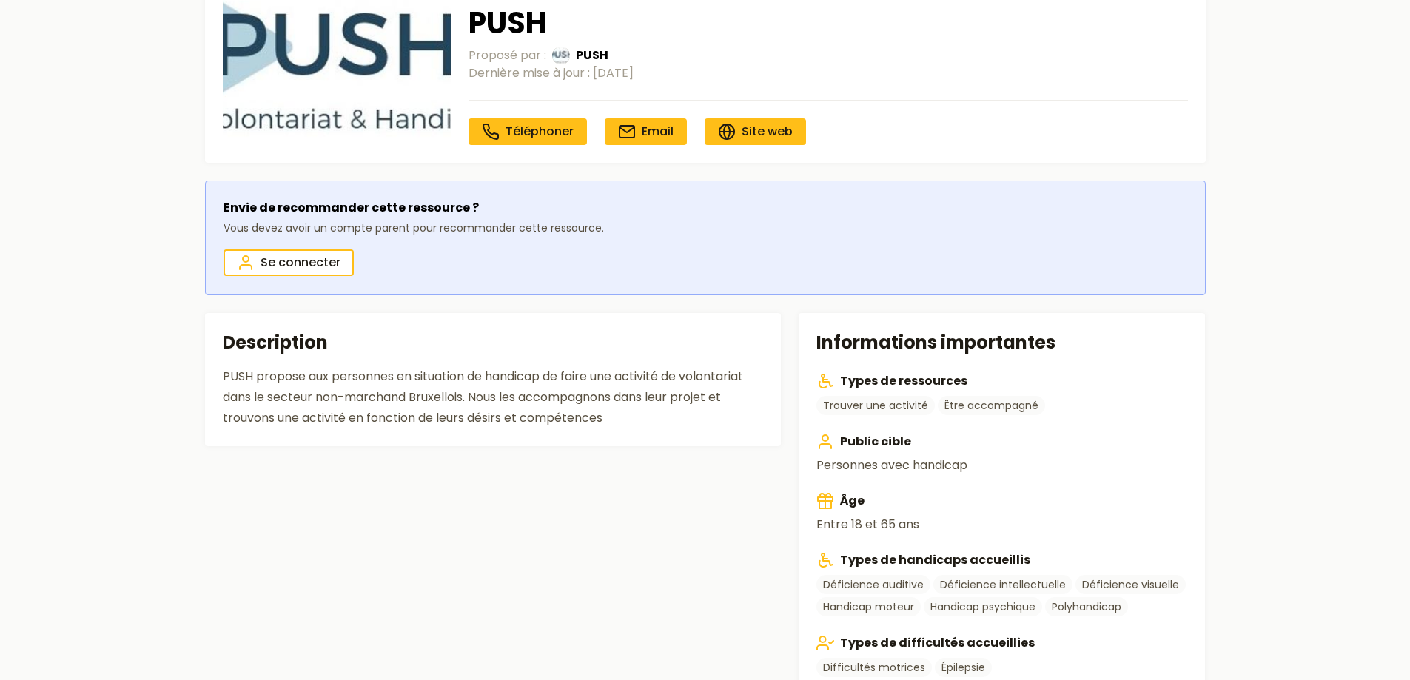
scroll to position [370, 0]
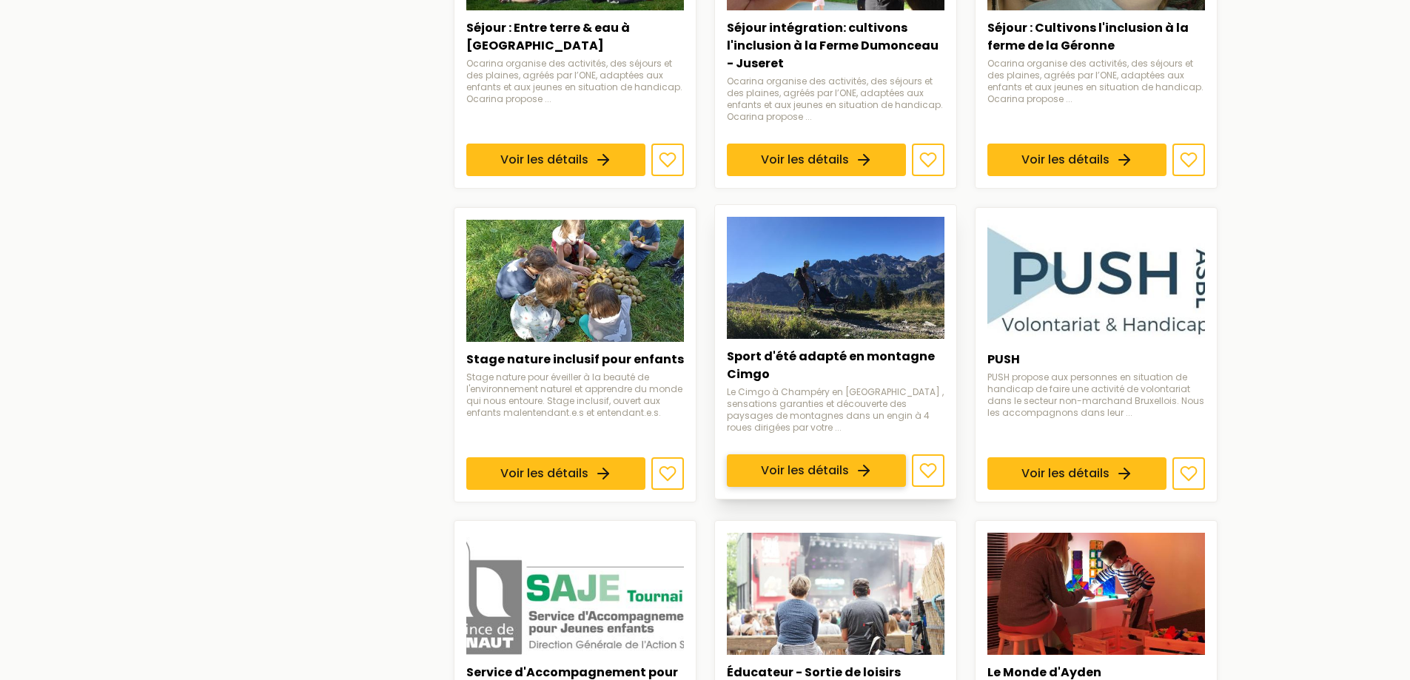
scroll to position [1036, 0]
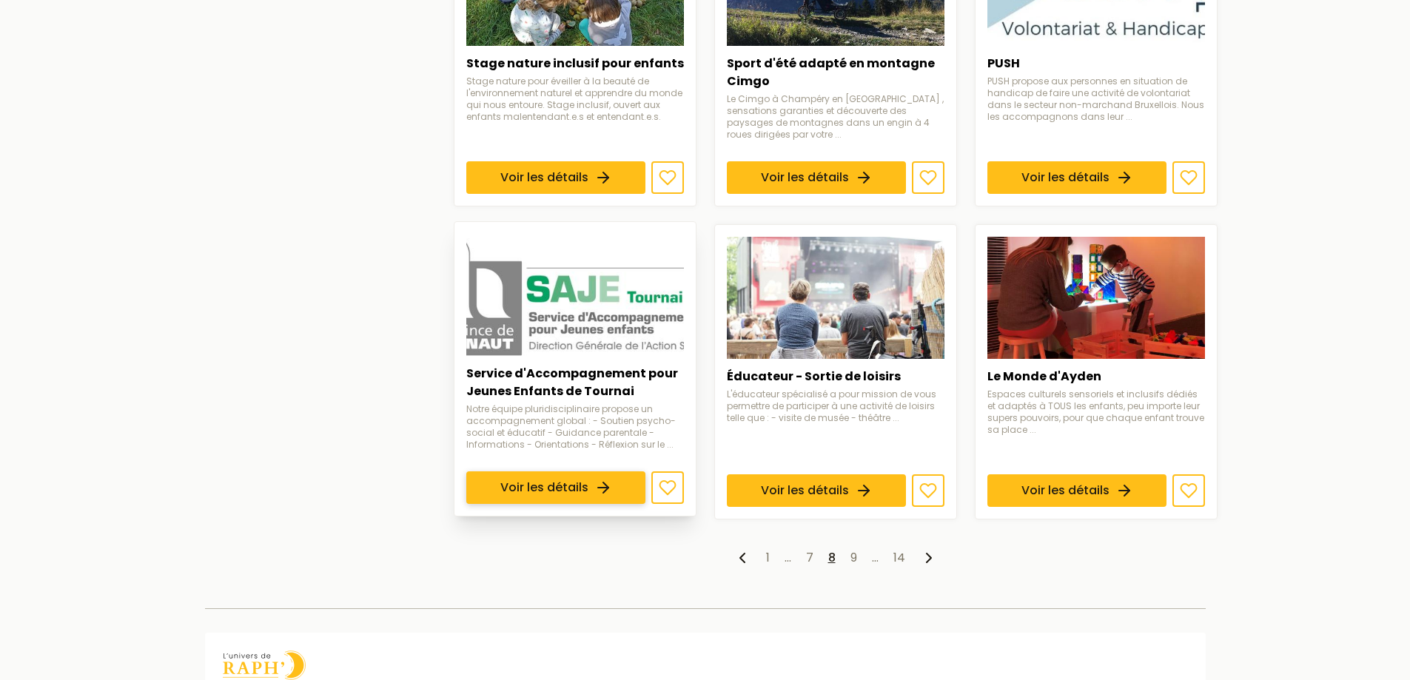
click at [632, 471] on link "Voir les détails" at bounding box center [555, 487] width 179 height 33
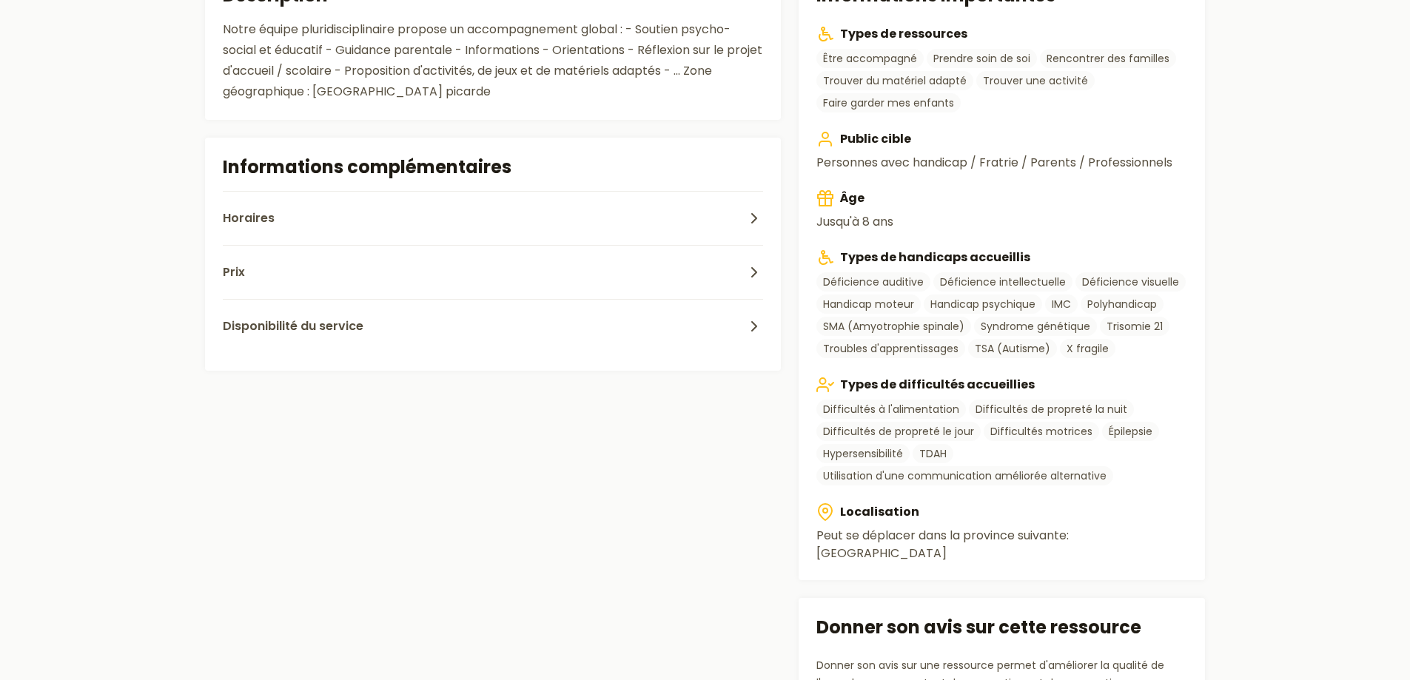
scroll to position [518, 0]
click at [428, 227] on button "Horaires" at bounding box center [493, 217] width 541 height 54
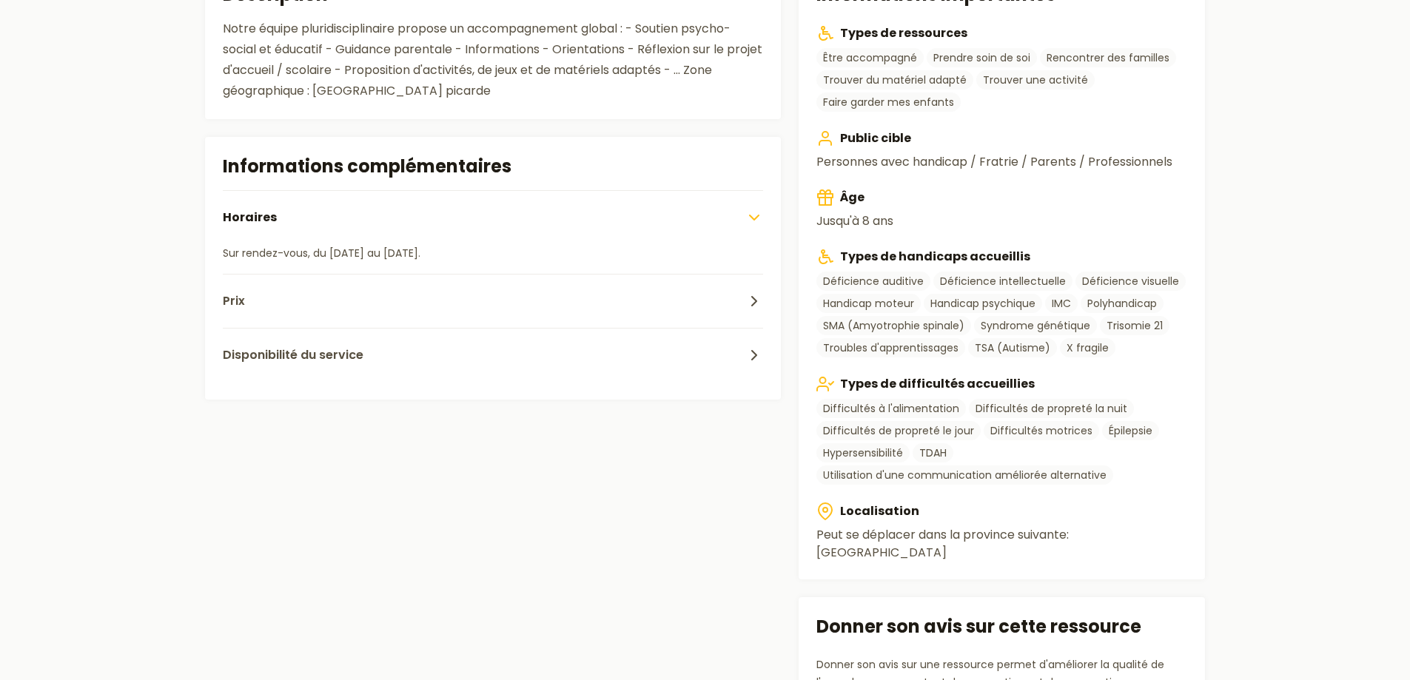
scroll to position [1036, 0]
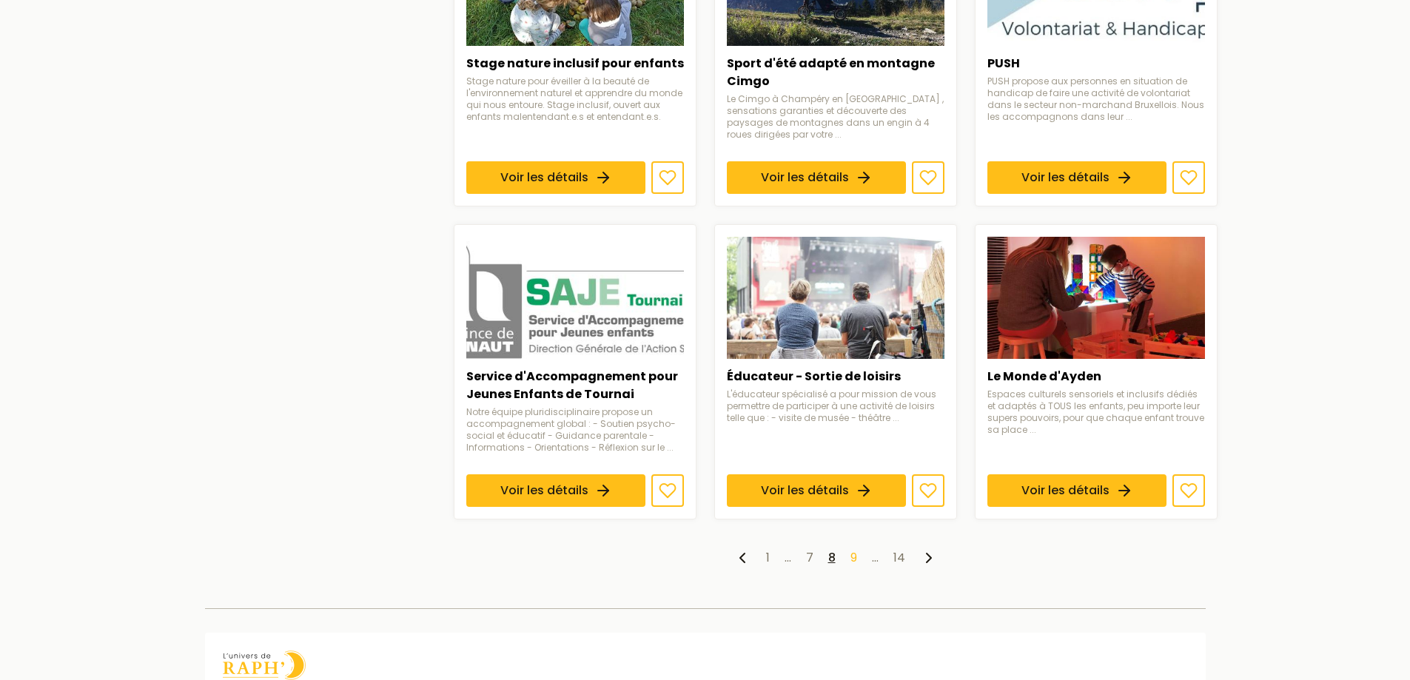
click at [852, 556] on link "9" at bounding box center [853, 557] width 7 height 17
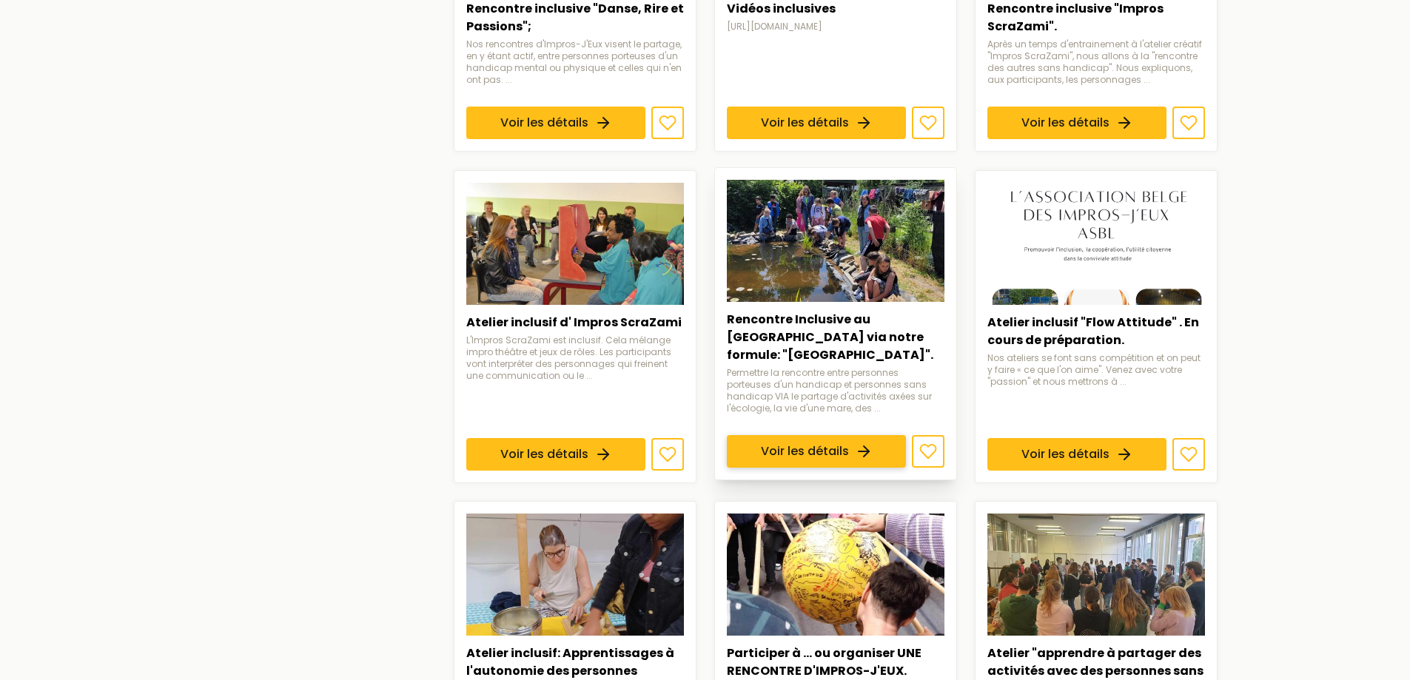
scroll to position [962, 0]
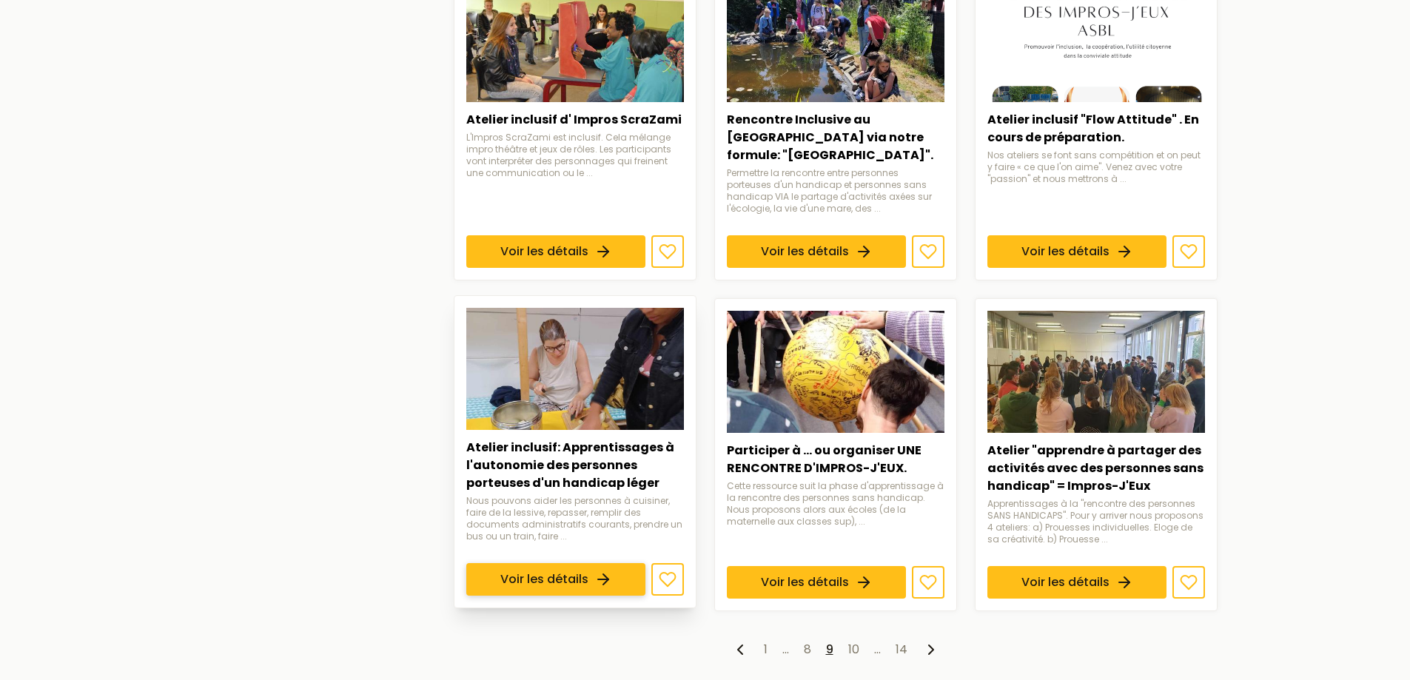
click at [571, 563] on link "Voir les détails" at bounding box center [555, 579] width 179 height 33
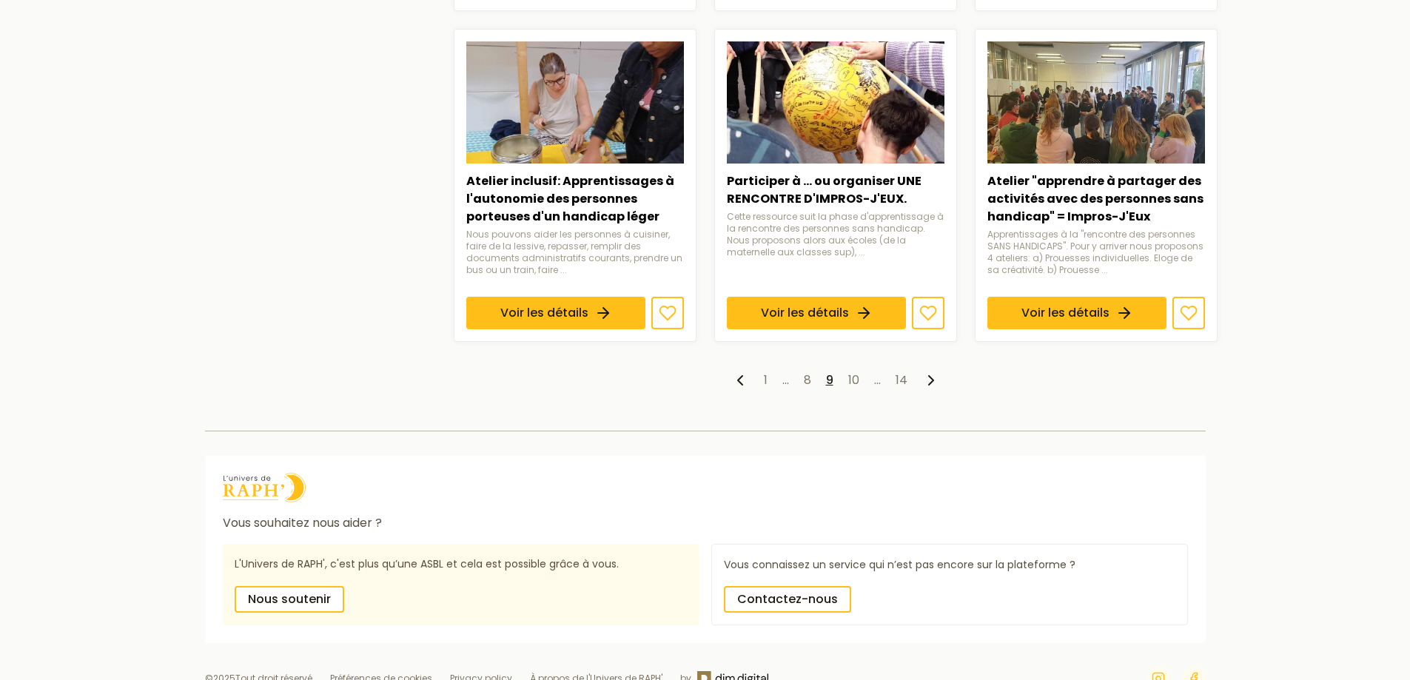
scroll to position [1258, 0]
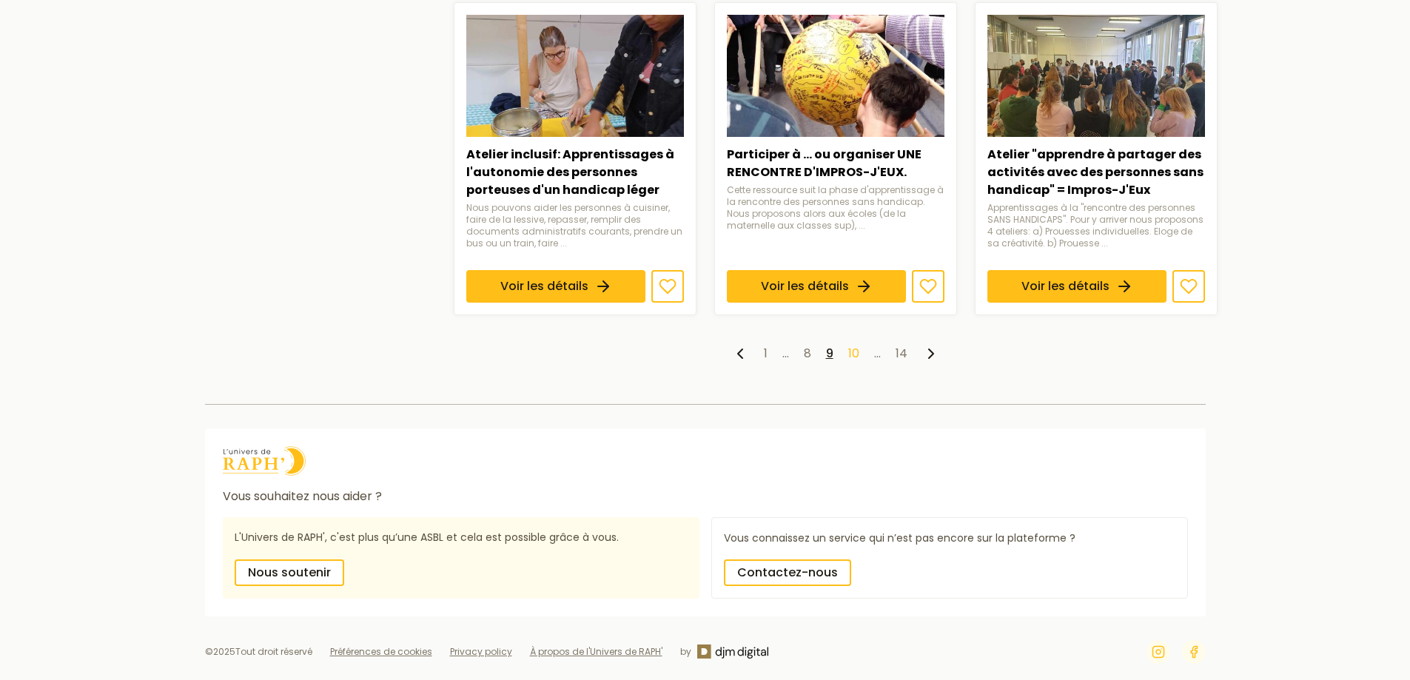
click at [853, 357] on link "10" at bounding box center [853, 353] width 11 height 17
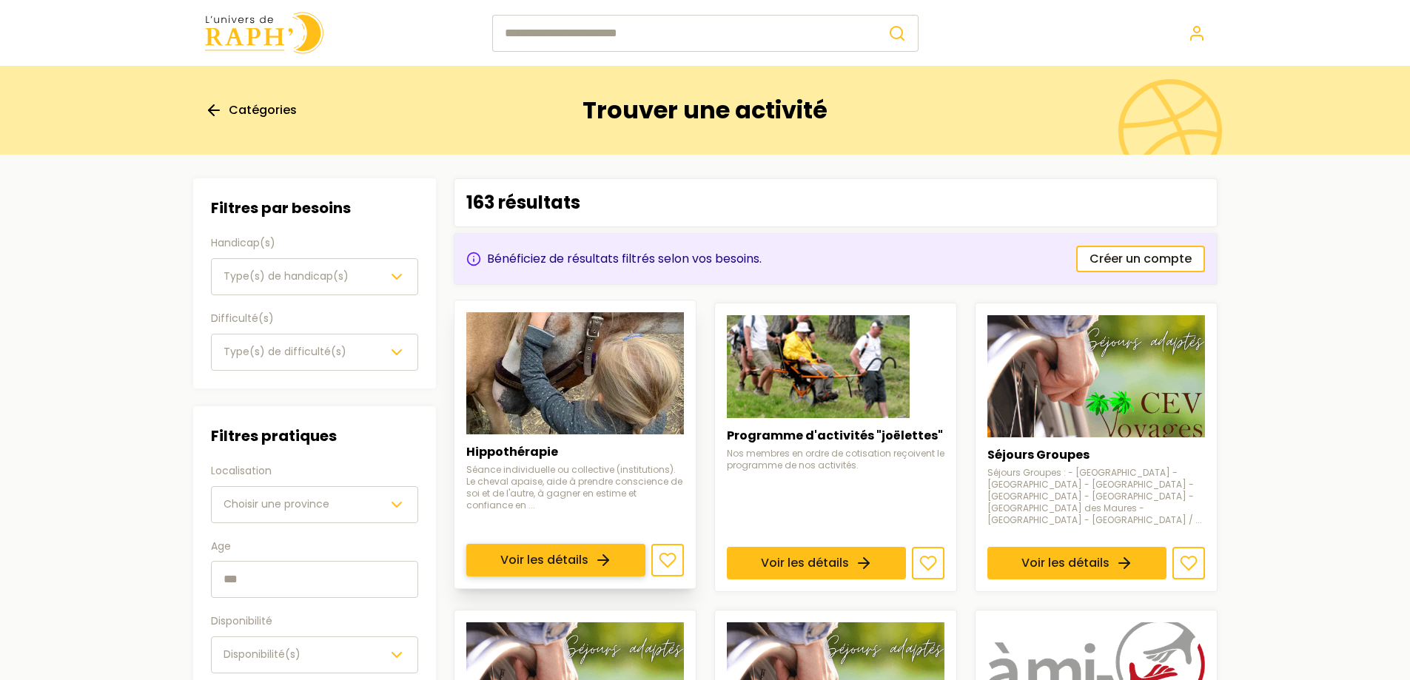
click at [574, 544] on link "Voir les détails" at bounding box center [555, 560] width 179 height 33
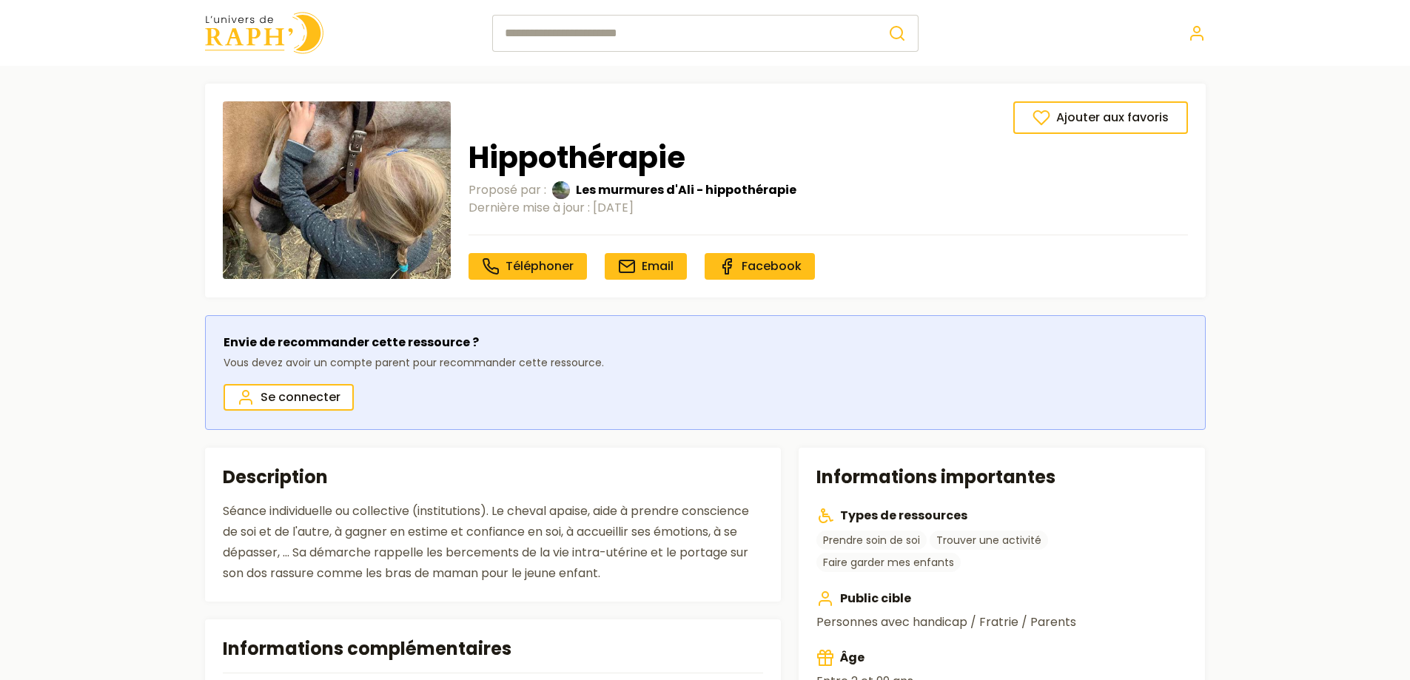
scroll to position [444, 0]
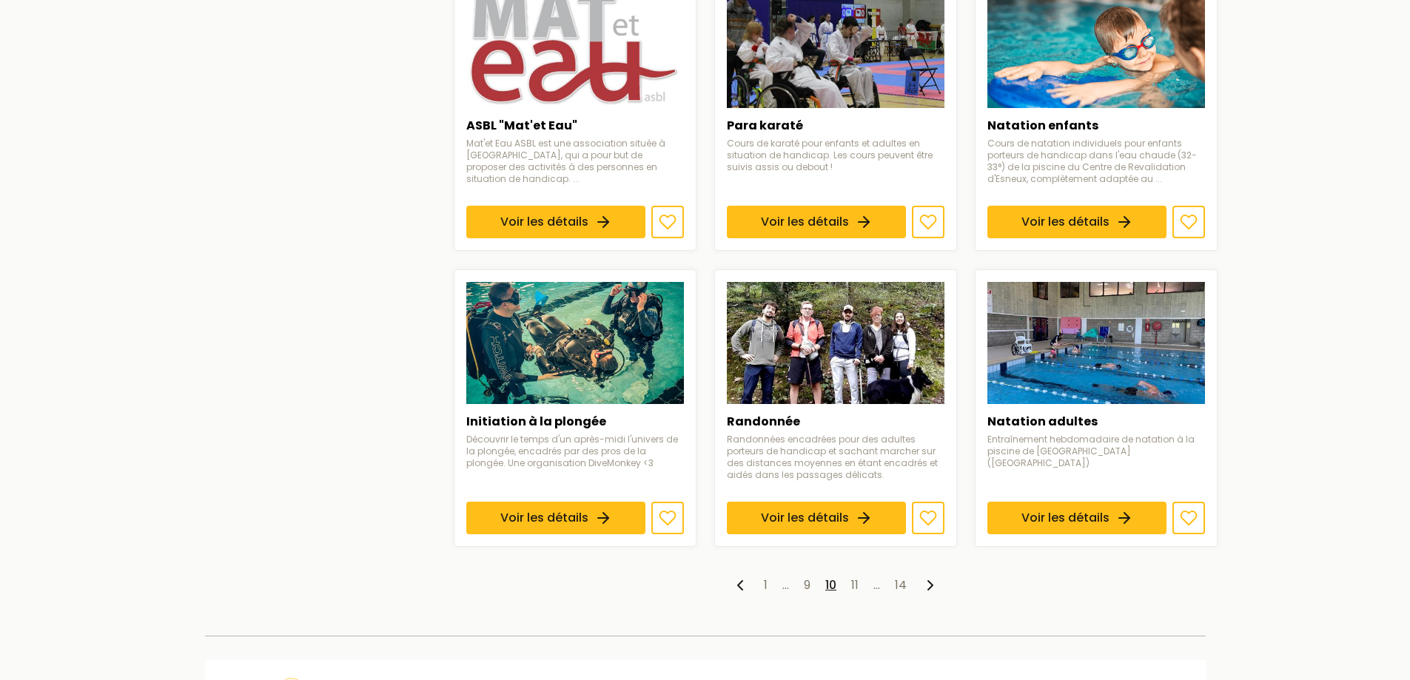
scroll to position [962, 0]
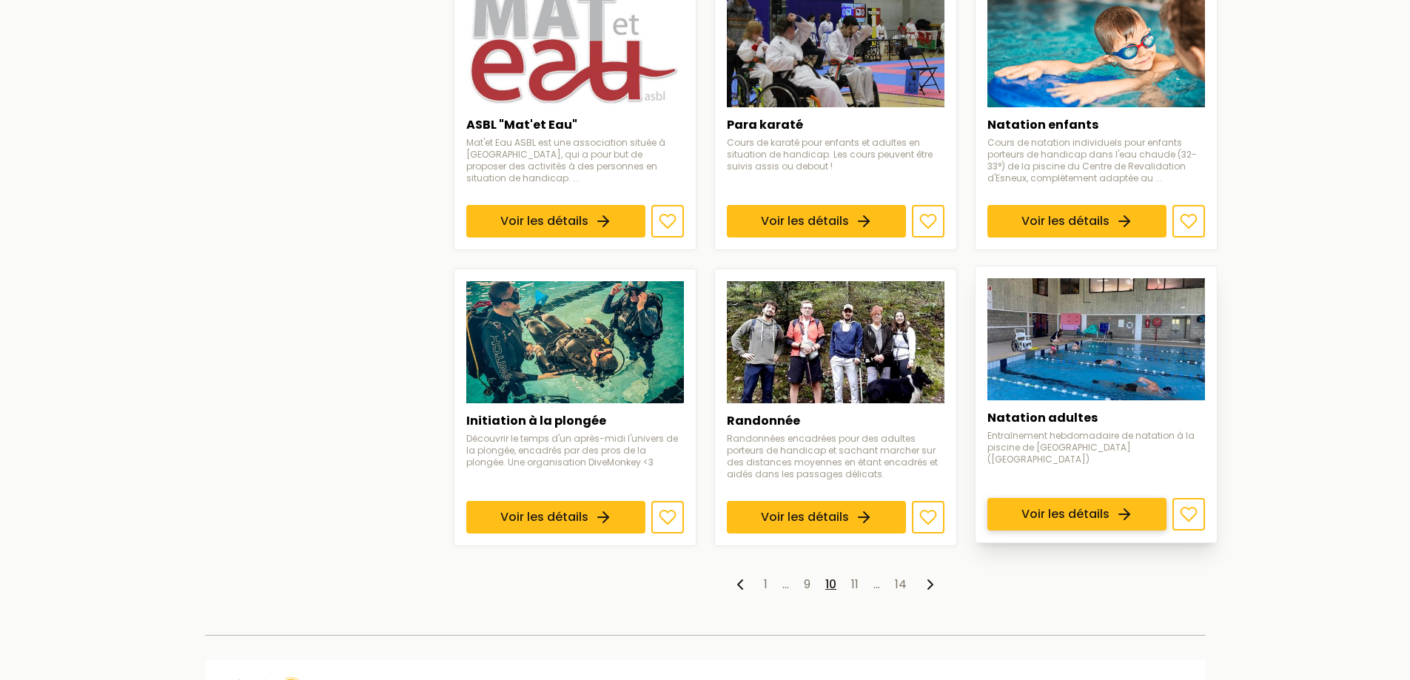
click at [1083, 498] on link "Voir les détails" at bounding box center [1076, 514] width 179 height 33
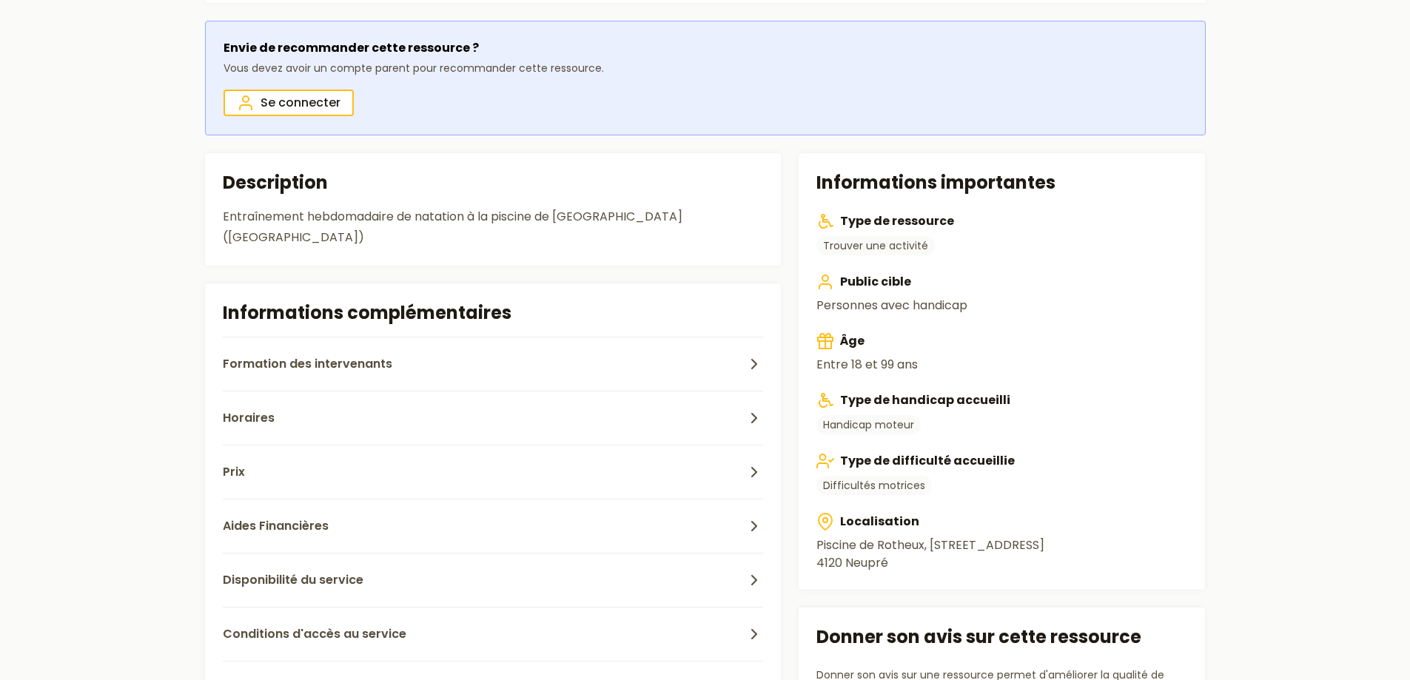
scroll to position [370, 0]
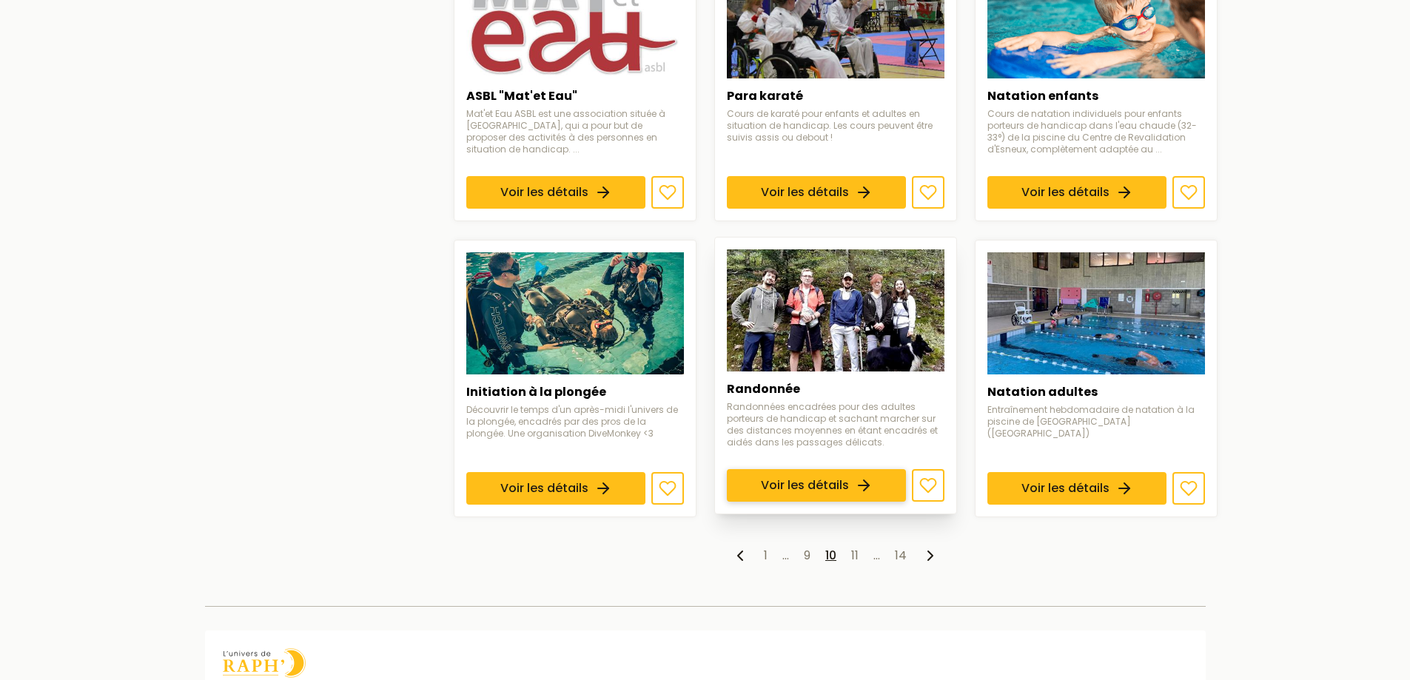
scroll to position [1159, 0]
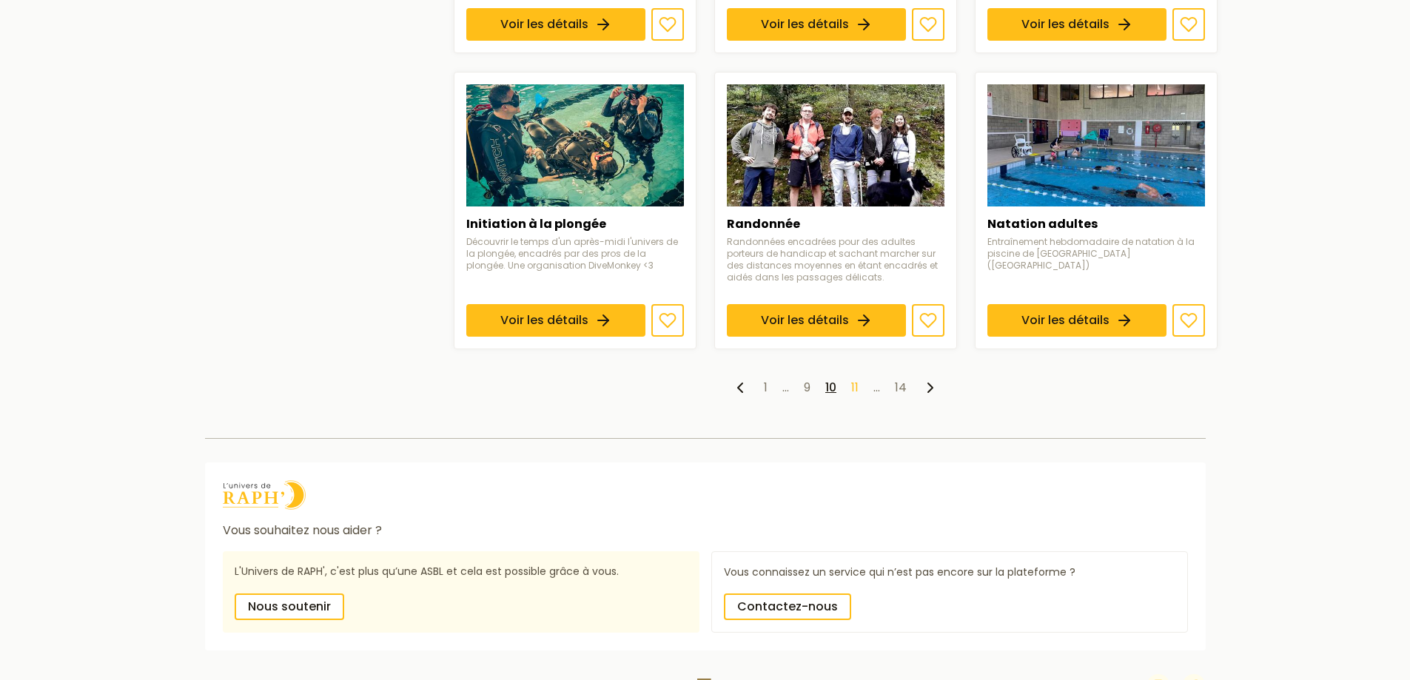
click at [857, 379] on link "11" at bounding box center [854, 387] width 7 height 17
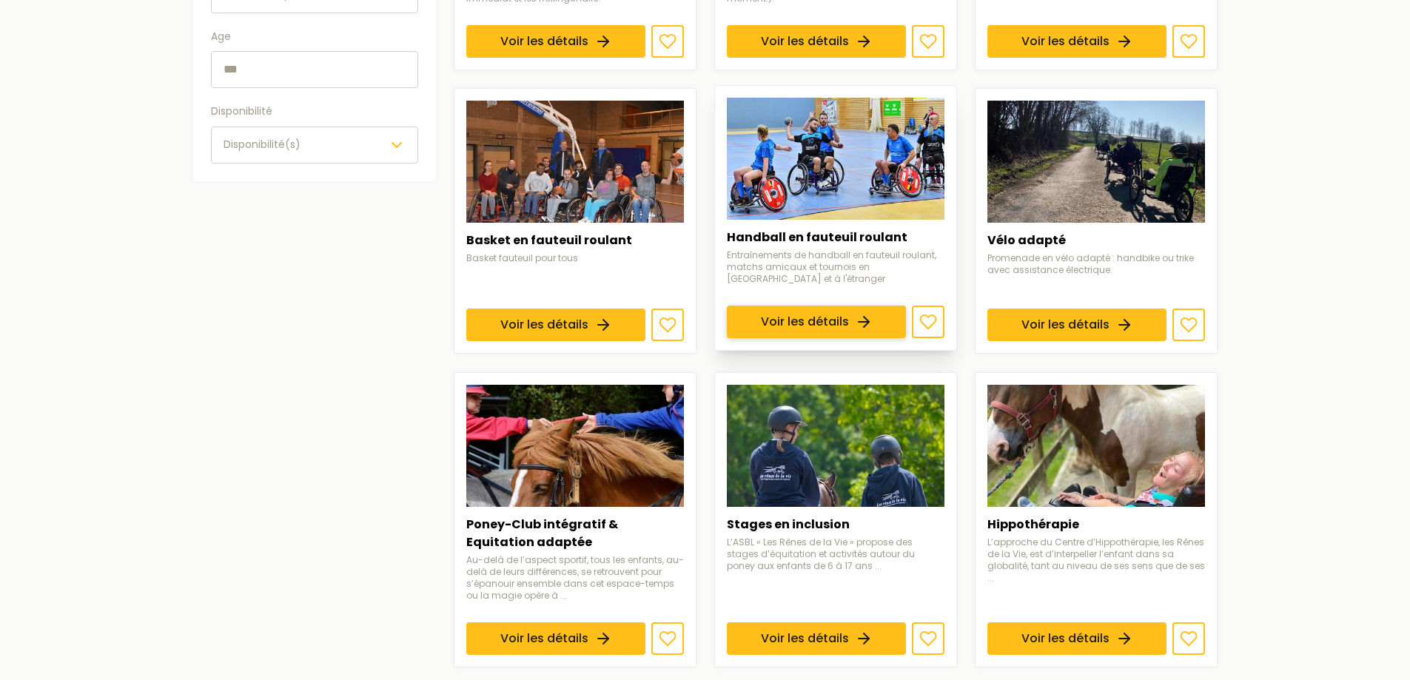
scroll to position [518, 0]
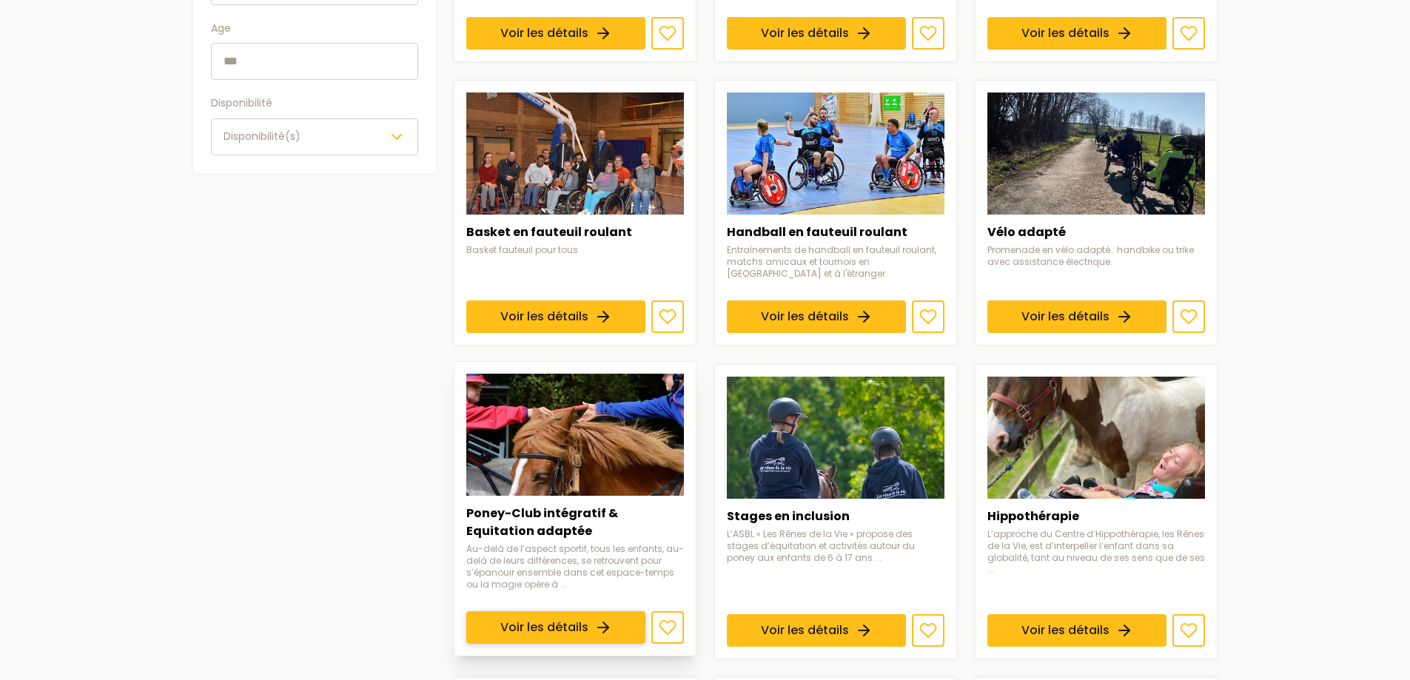
click at [639, 611] on link "Voir les détails" at bounding box center [555, 627] width 179 height 33
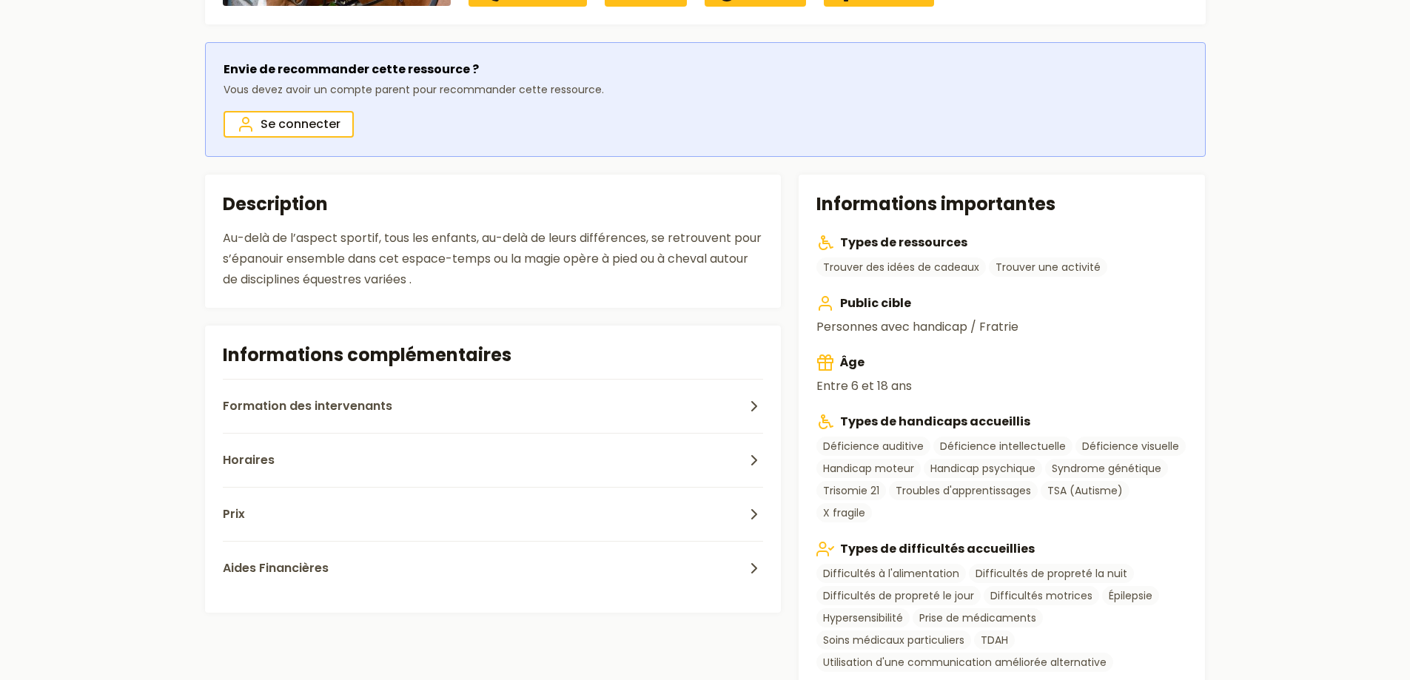
scroll to position [518, 0]
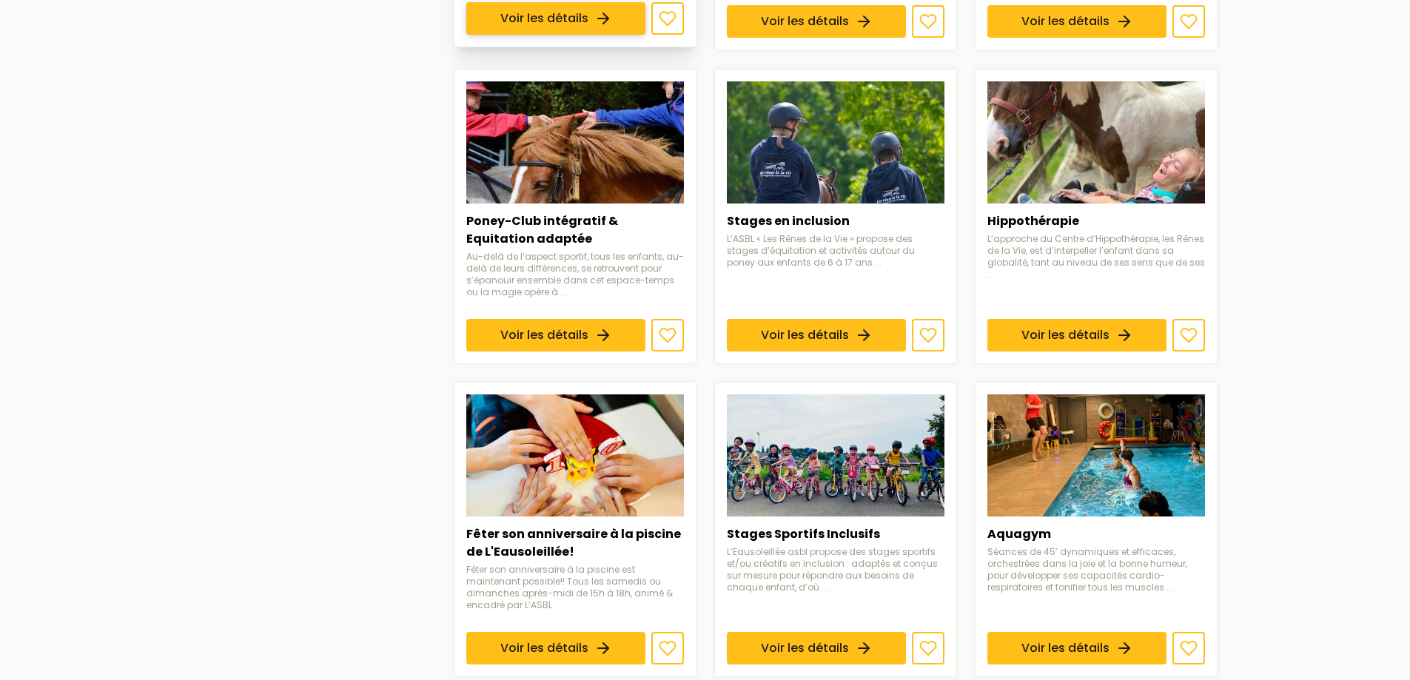
scroll to position [814, 0]
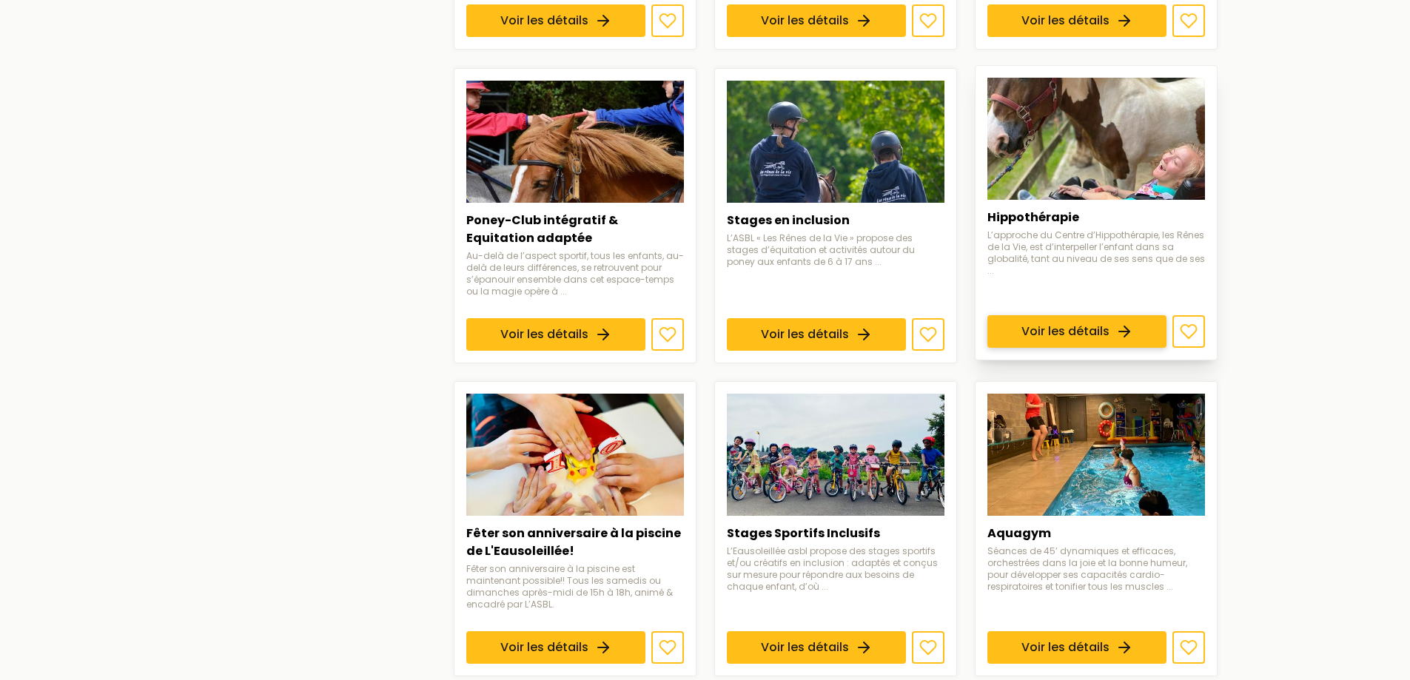
click at [1150, 315] on link "Voir les détails" at bounding box center [1076, 331] width 179 height 33
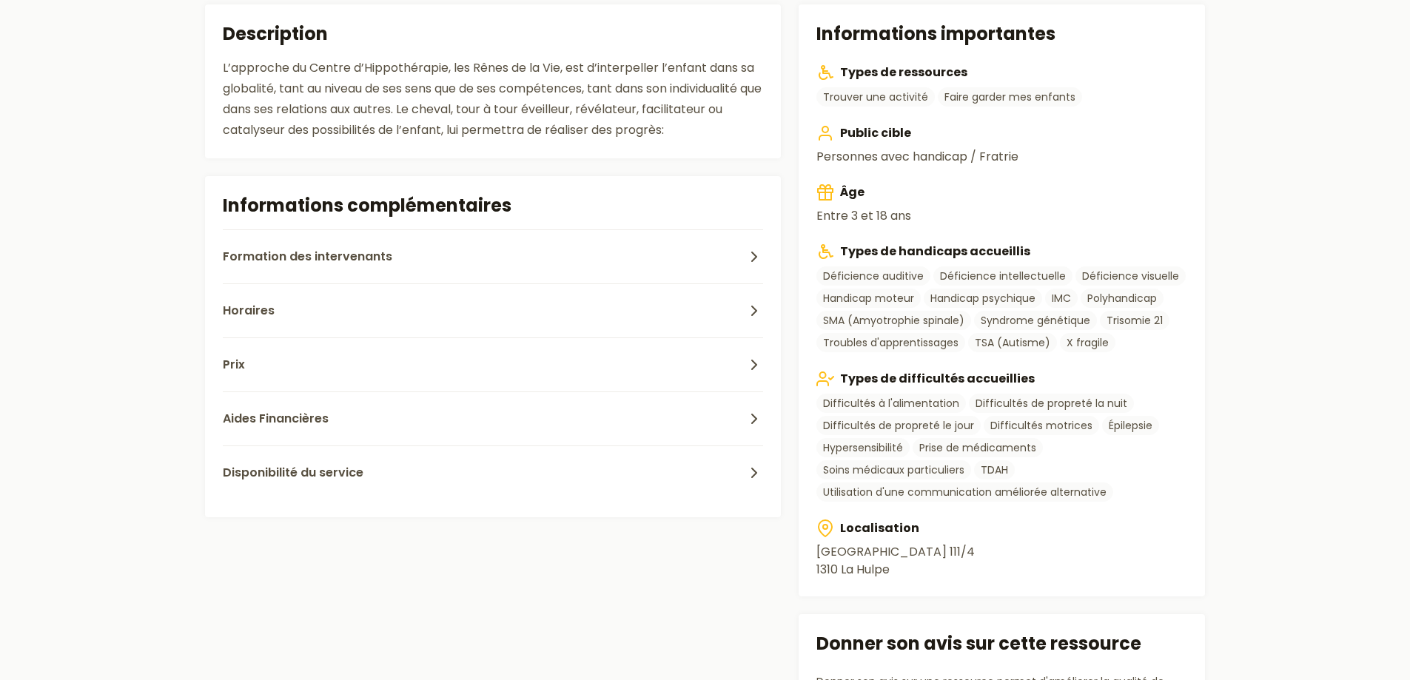
scroll to position [444, 0]
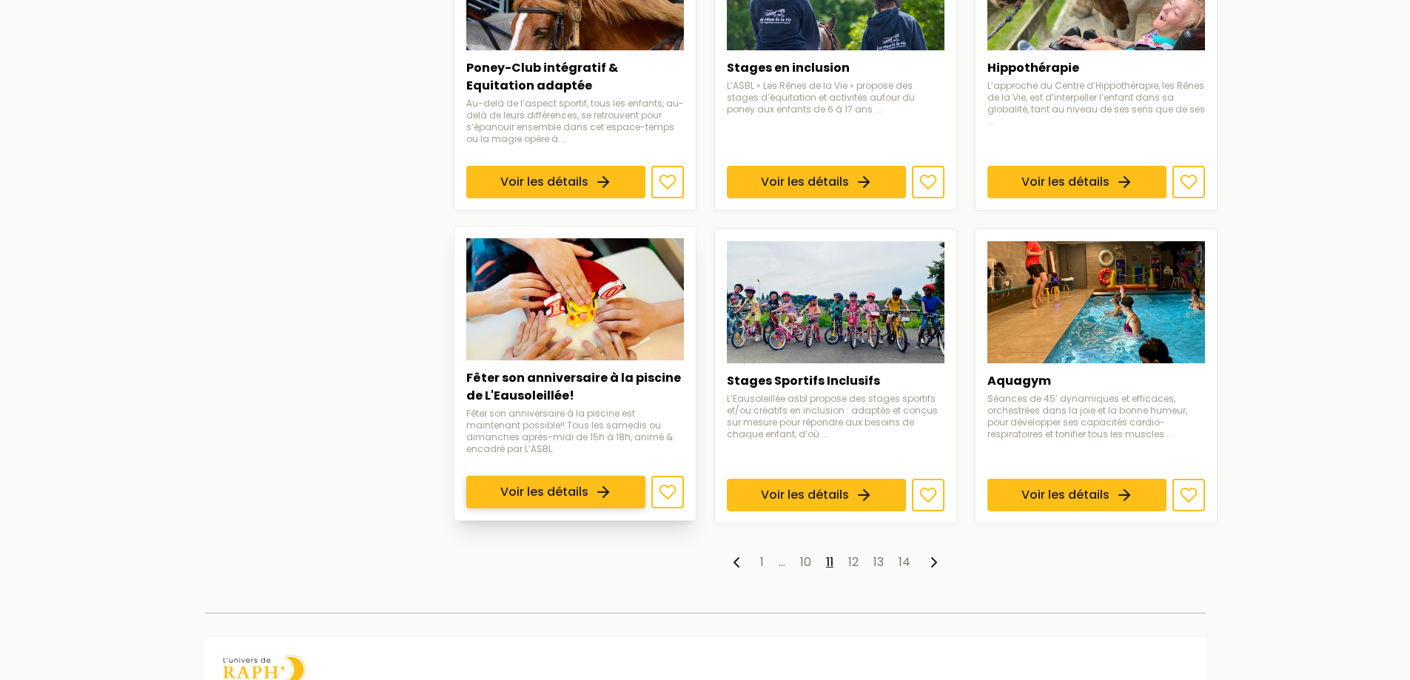
scroll to position [1177, 0]
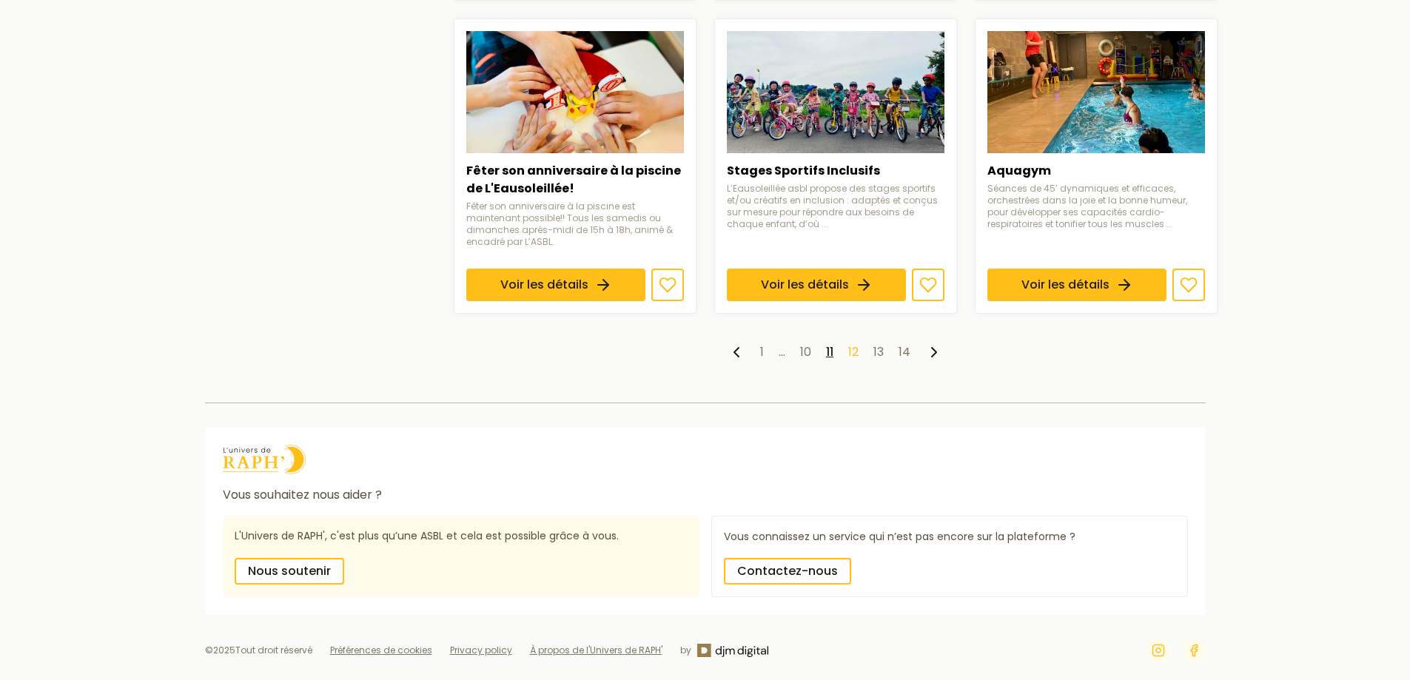
click at [850, 353] on link "12" at bounding box center [853, 351] width 10 height 17
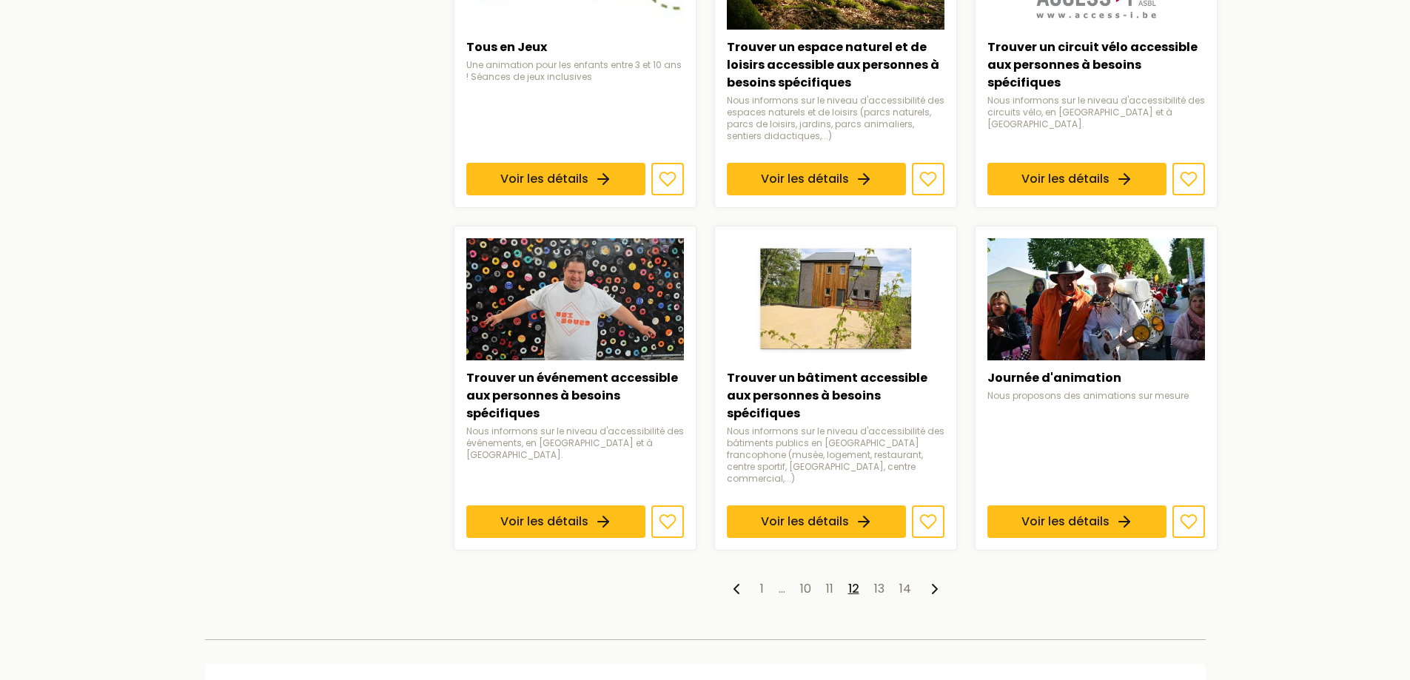
scroll to position [1258, 0]
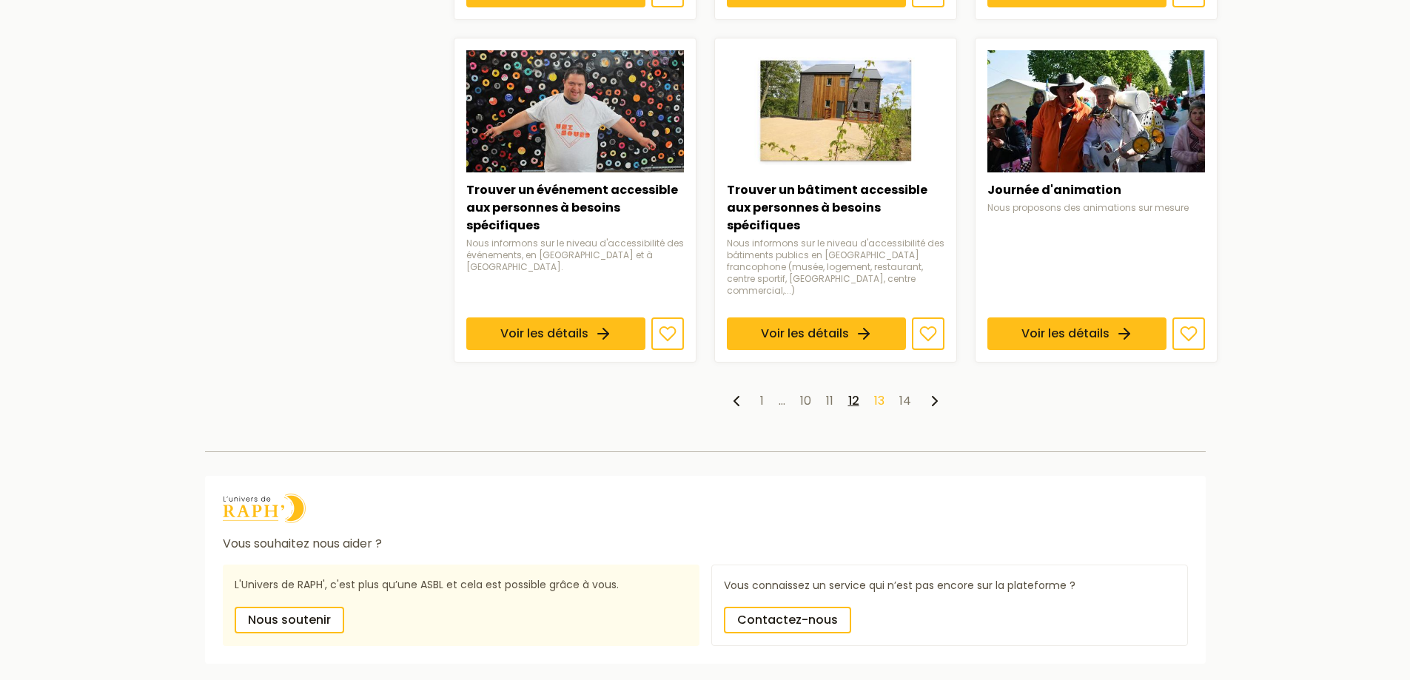
click at [883, 392] on link "13" at bounding box center [879, 400] width 10 height 17
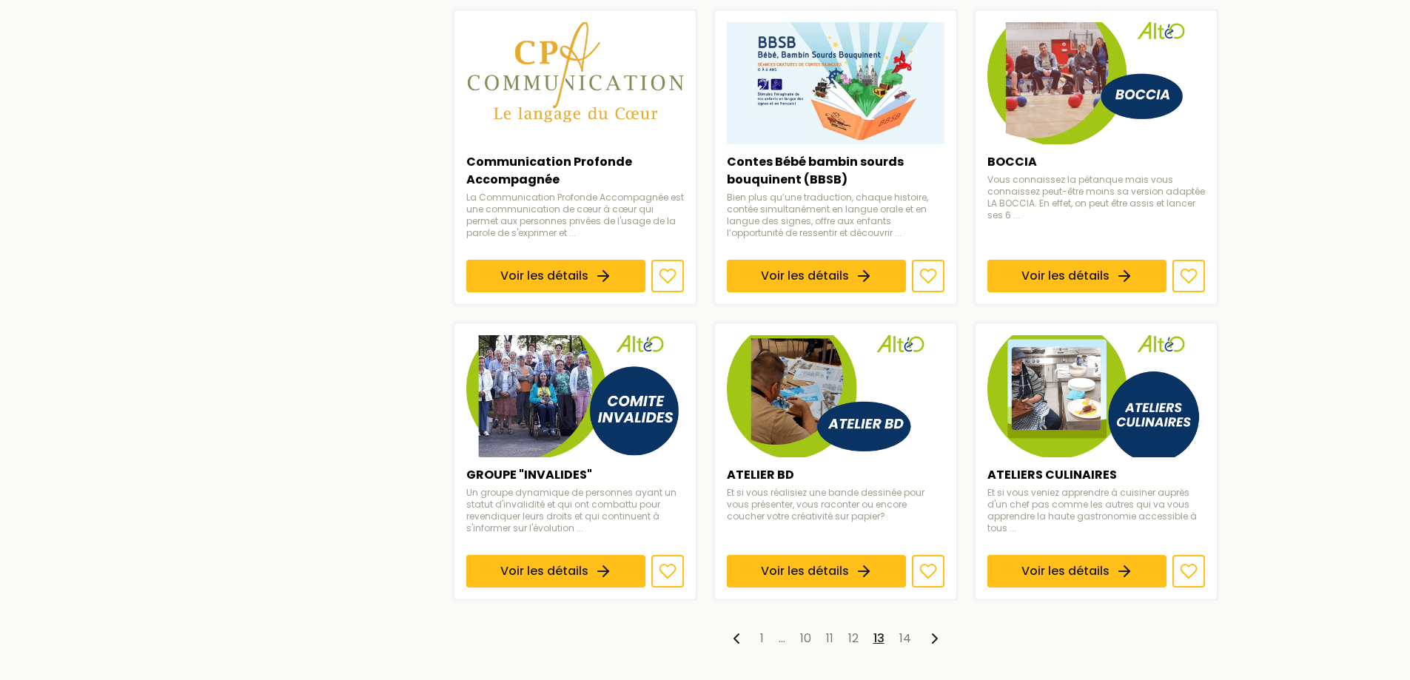
scroll to position [1110, 0]
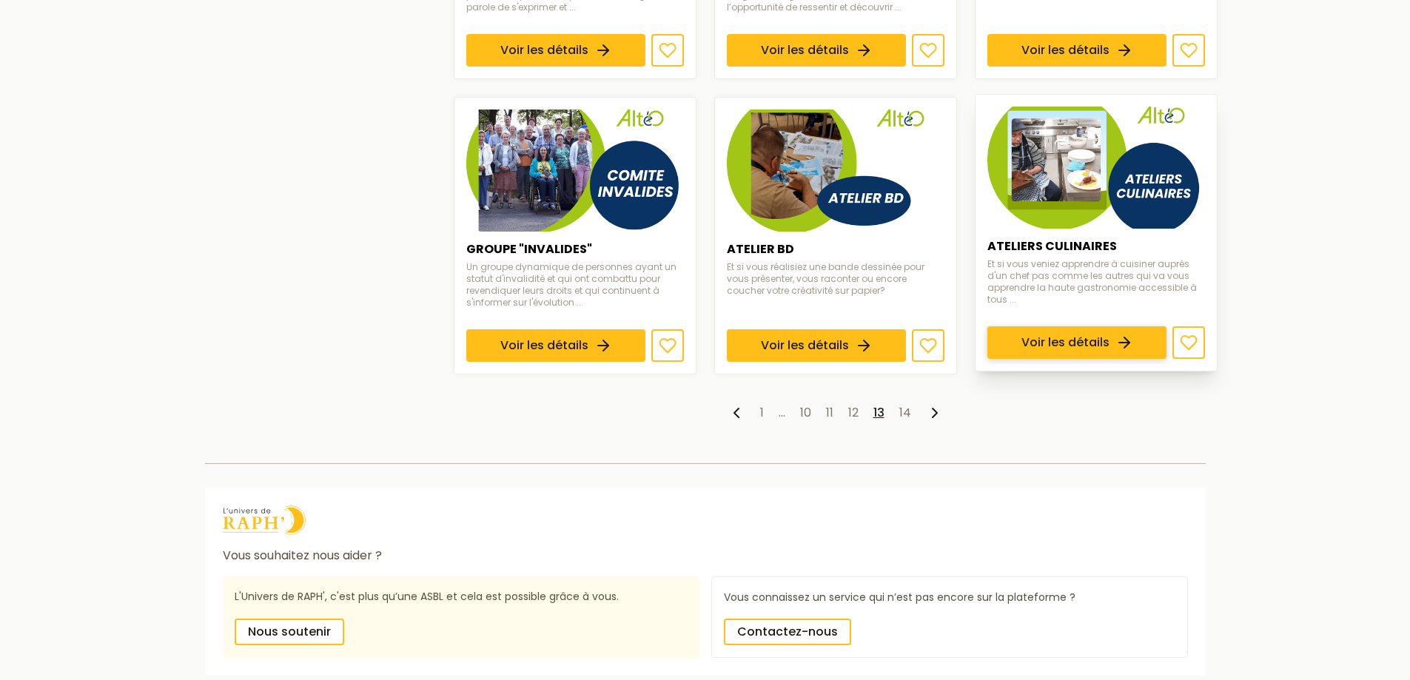
click at [1086, 326] on link "Voir les détails" at bounding box center [1076, 342] width 179 height 33
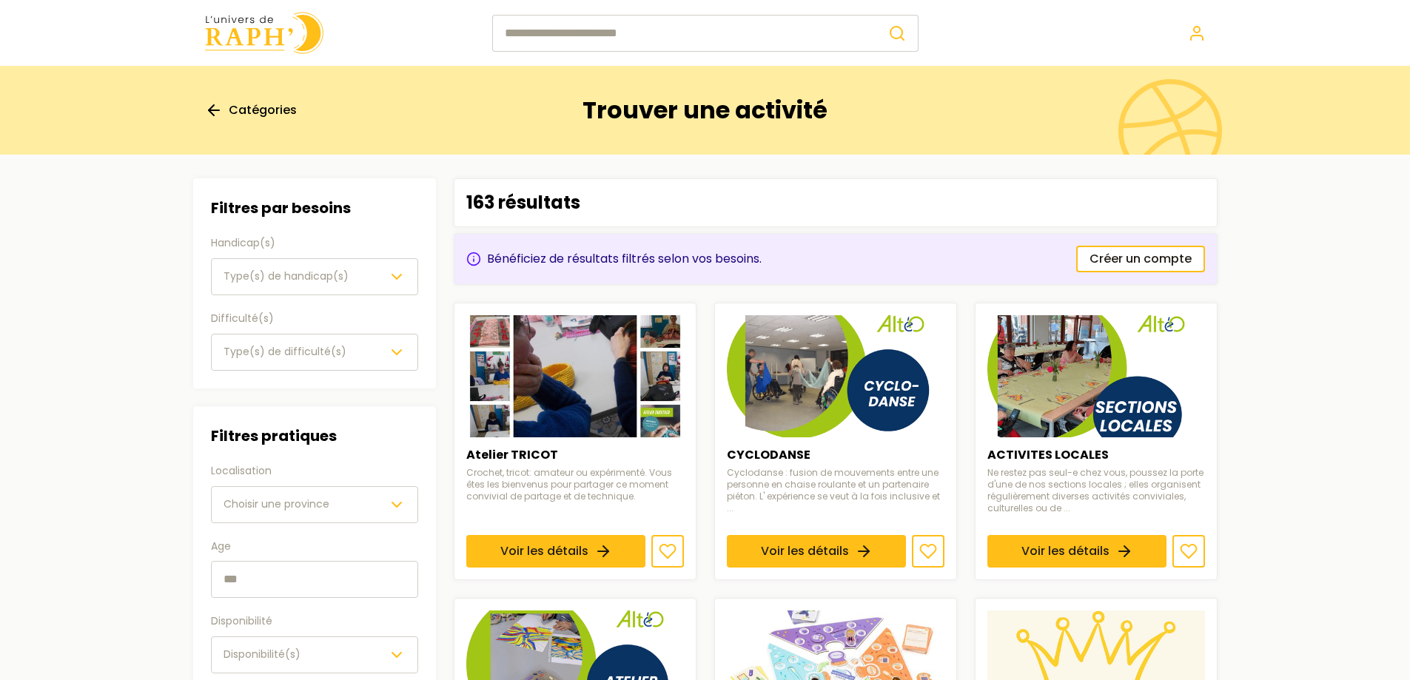
scroll to position [1110, 0]
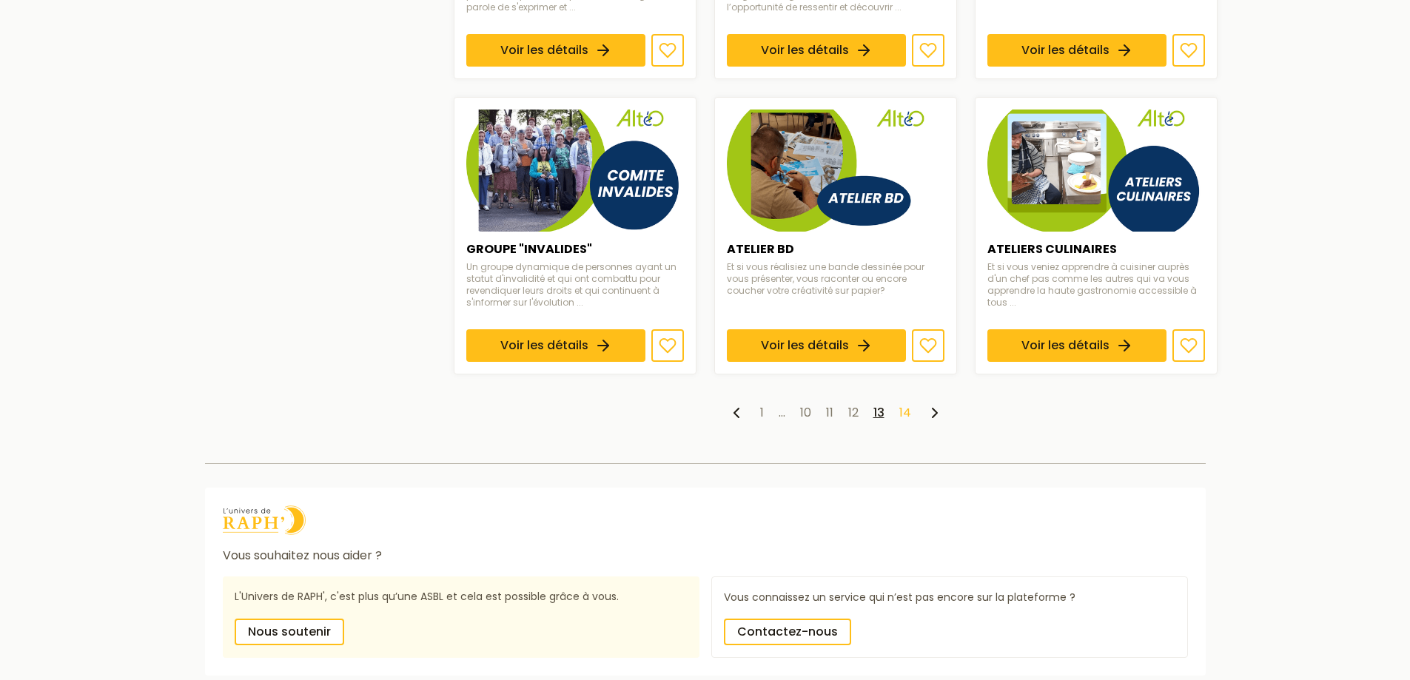
click at [910, 409] on link "14" at bounding box center [905, 412] width 12 height 17
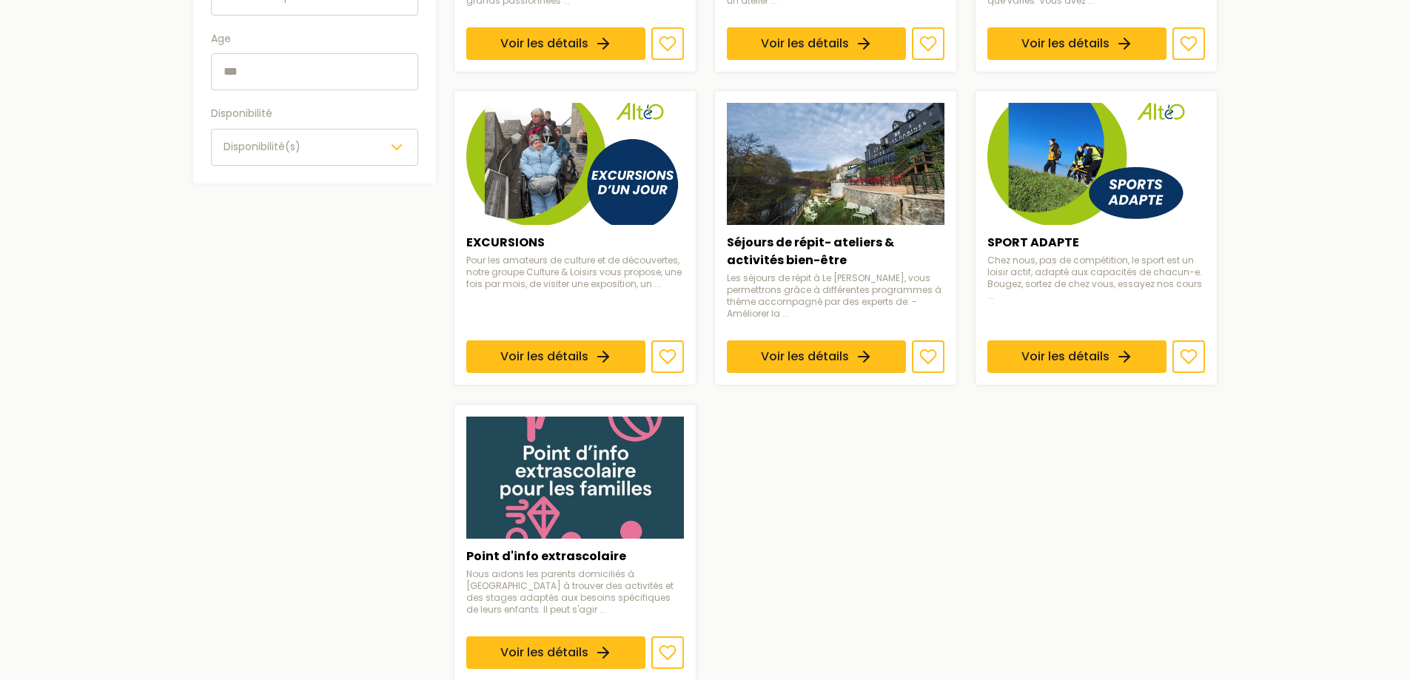
scroll to position [506, 0]
